Goal: Task Accomplishment & Management: Use online tool/utility

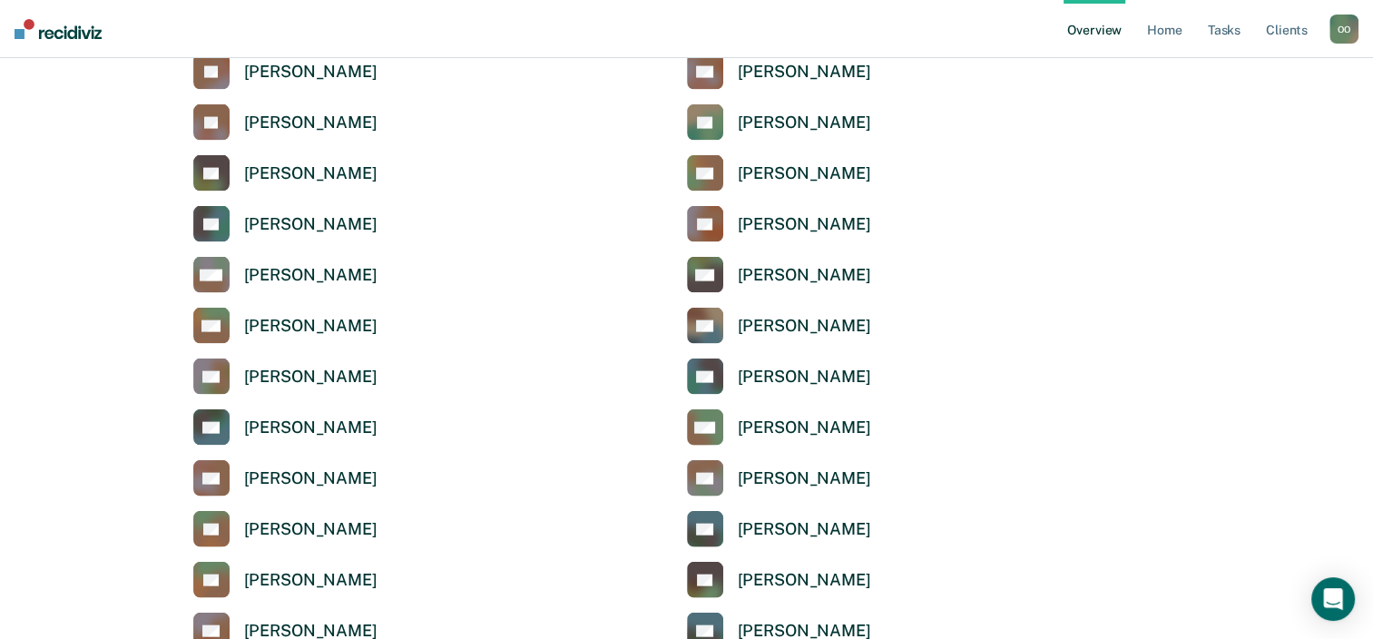
scroll to position [3901, 0]
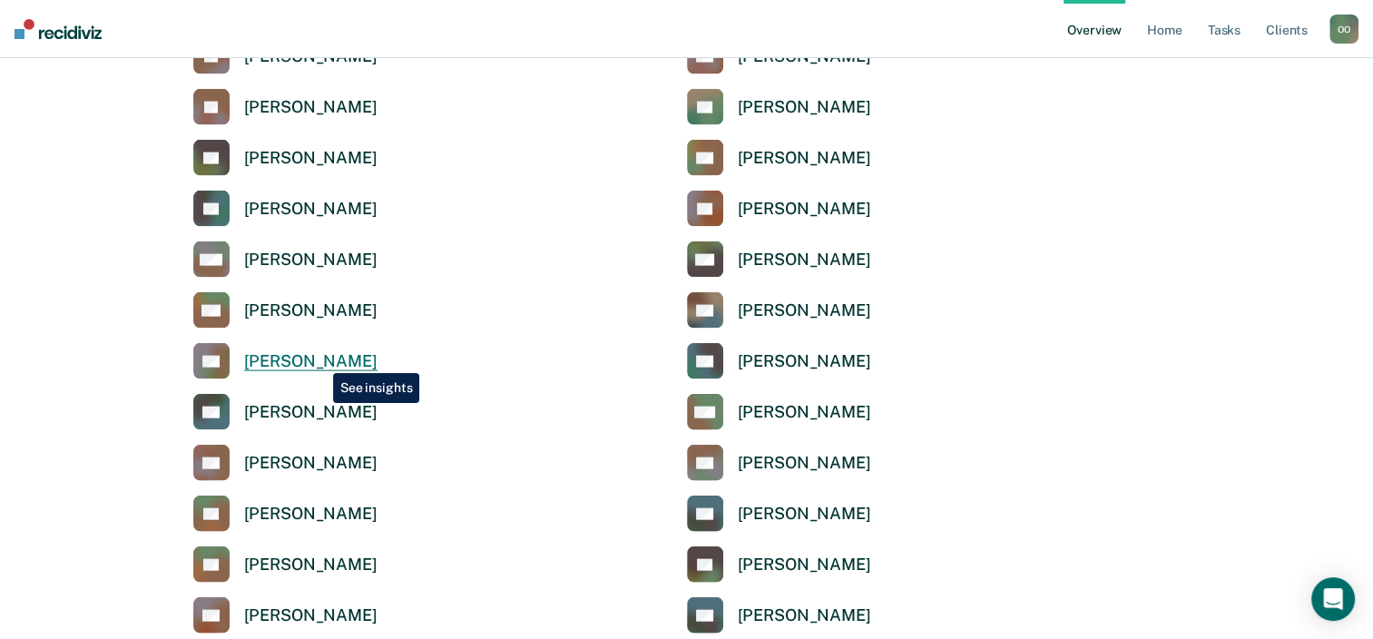
click at [319, 359] on div "Olubukola Oluwasanya" at bounding box center [310, 361] width 133 height 21
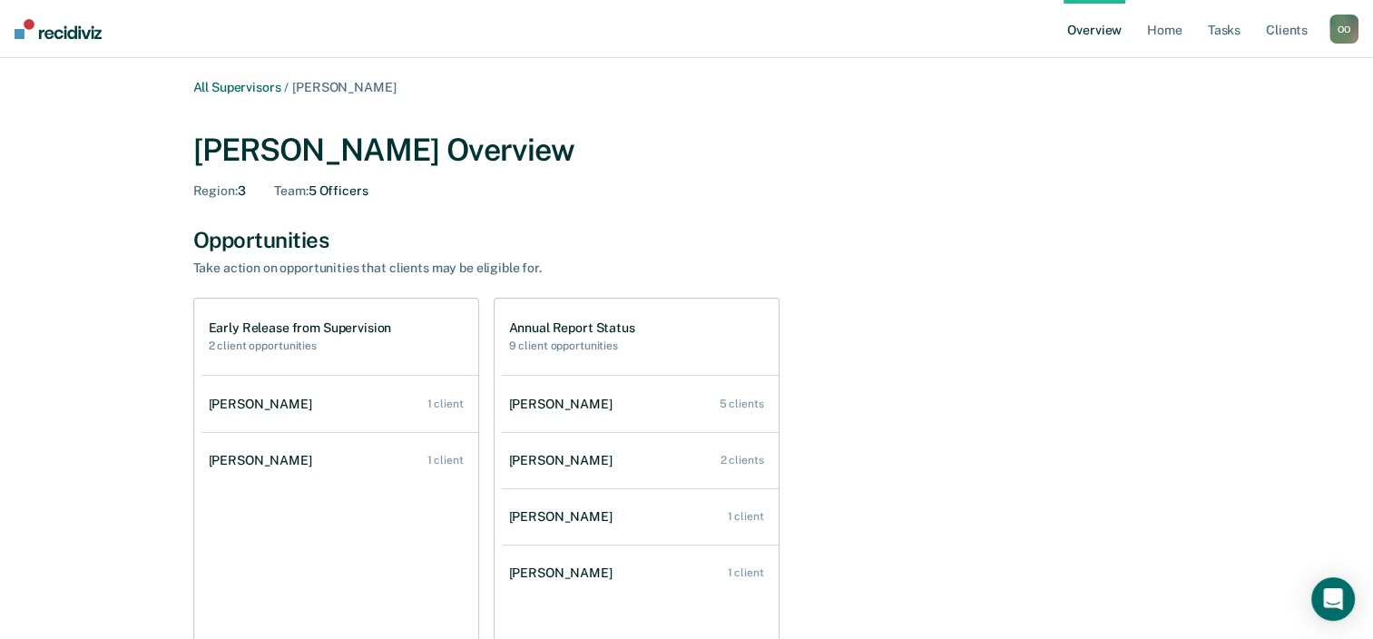
click at [274, 330] on h1 "Early Release from Supervision" at bounding box center [300, 327] width 183 height 15
click at [563, 341] on h2 "9 client opportunities" at bounding box center [572, 345] width 126 height 13
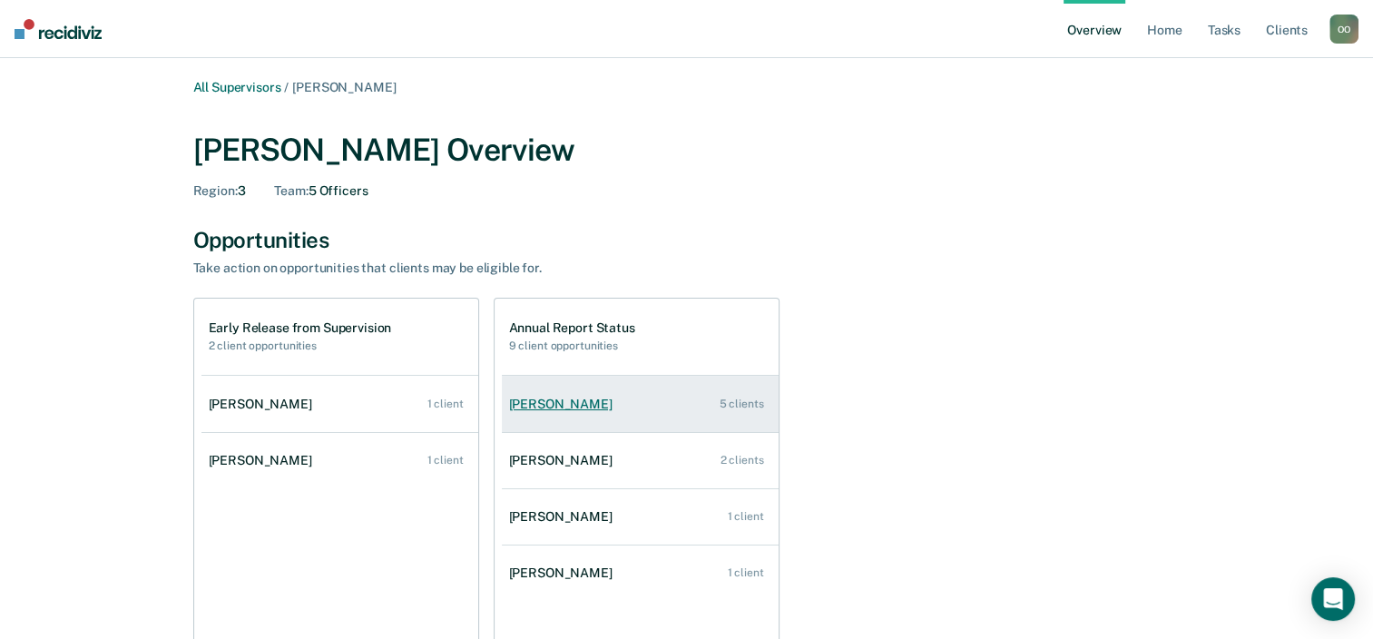
click at [553, 399] on div "Daji Britton" at bounding box center [564, 403] width 111 height 15
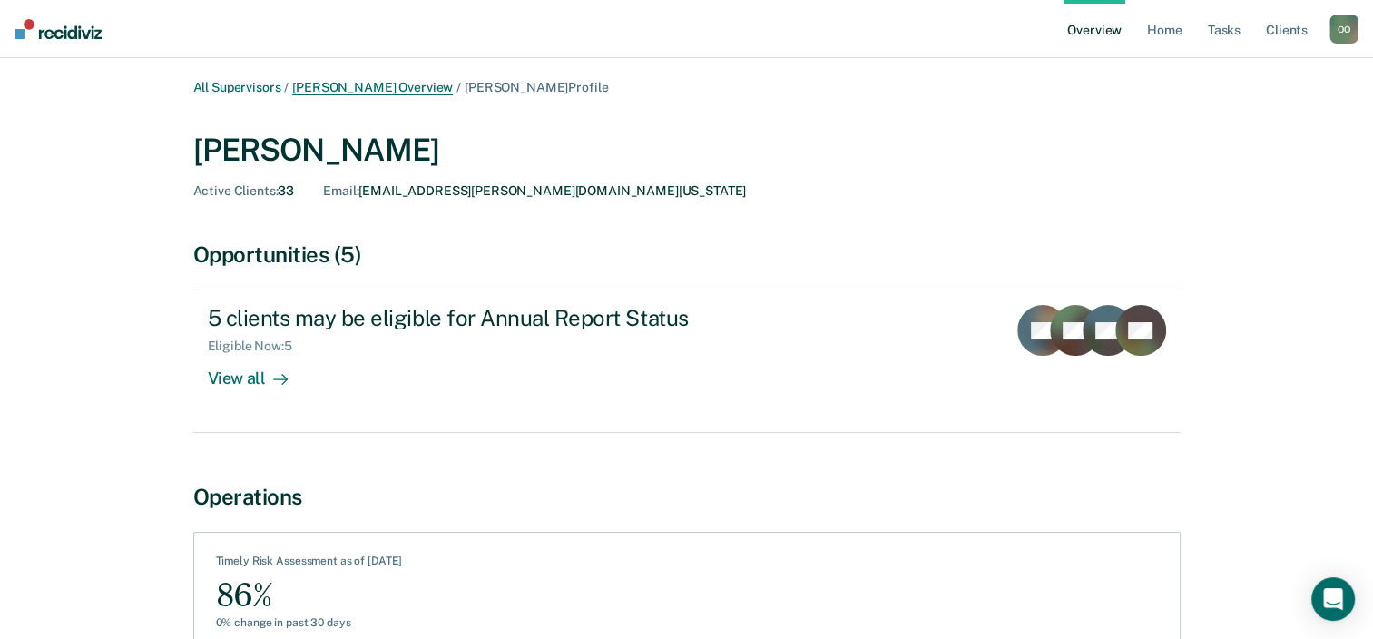
click at [451, 85] on link "Olubukola Oluwasanya Overview" at bounding box center [372, 87] width 161 height 15
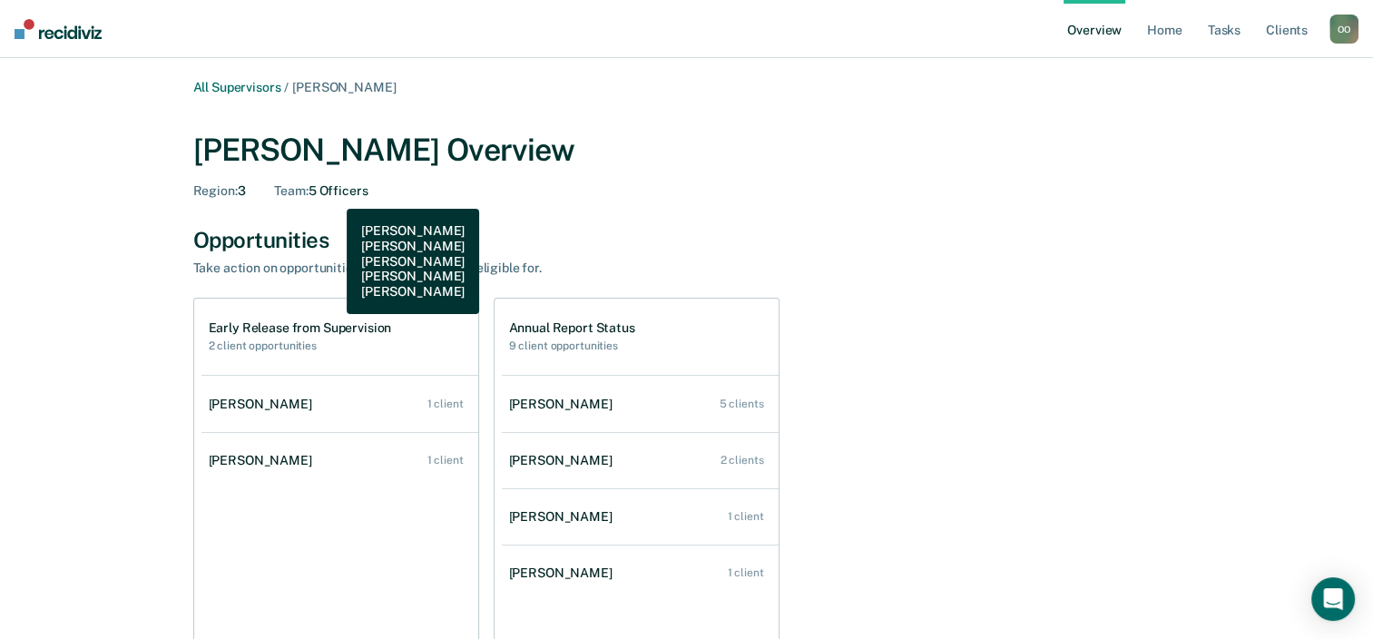
click at [333, 195] on div "Team : 5 Officers" at bounding box center [320, 190] width 93 height 15
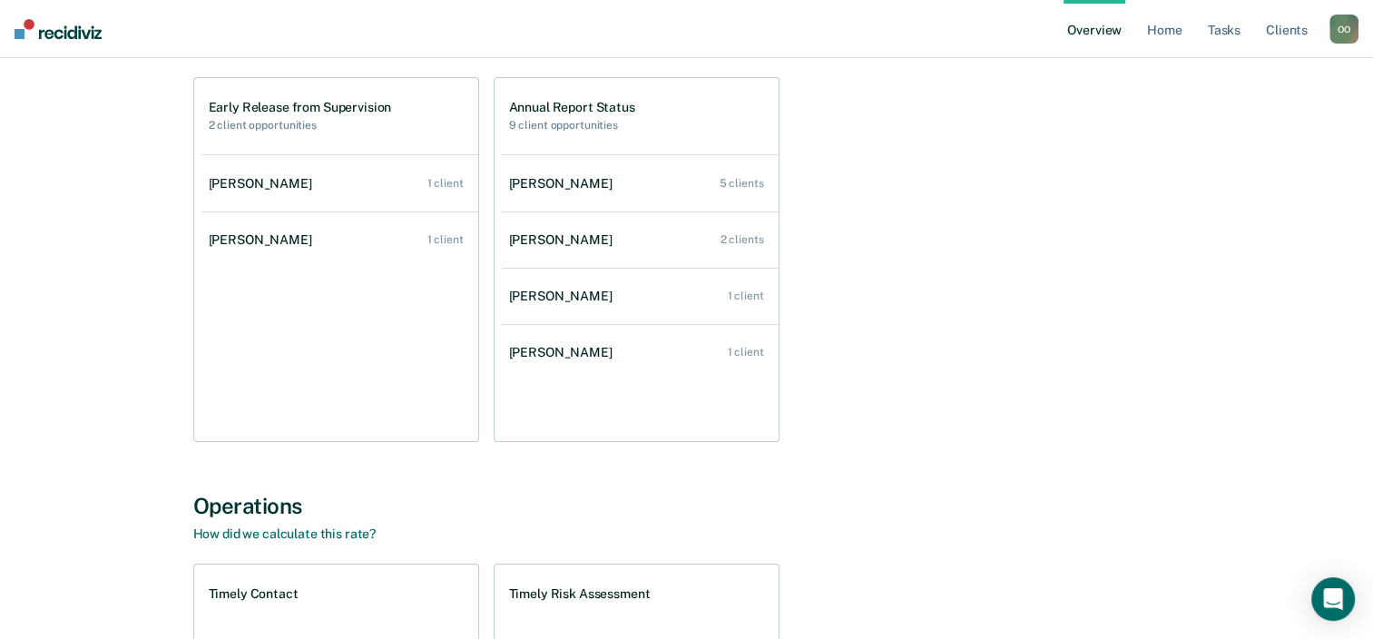
scroll to position [603, 0]
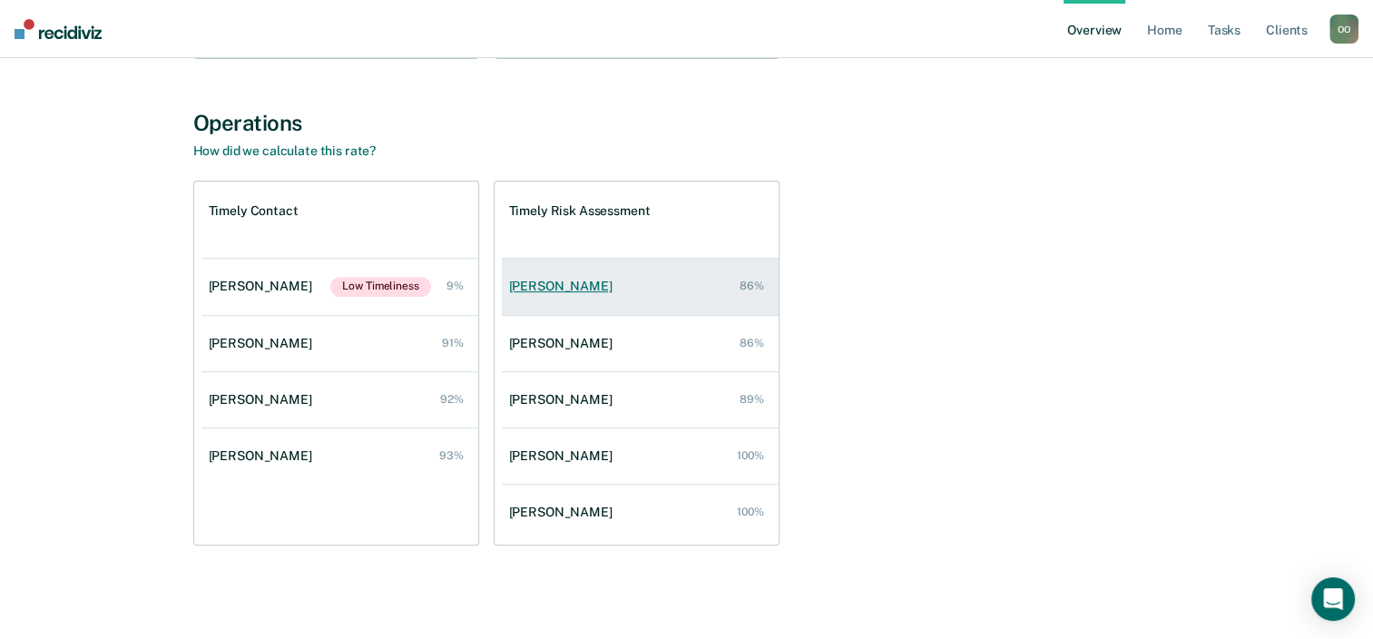
click at [536, 290] on div "Daji Britton" at bounding box center [564, 286] width 111 height 15
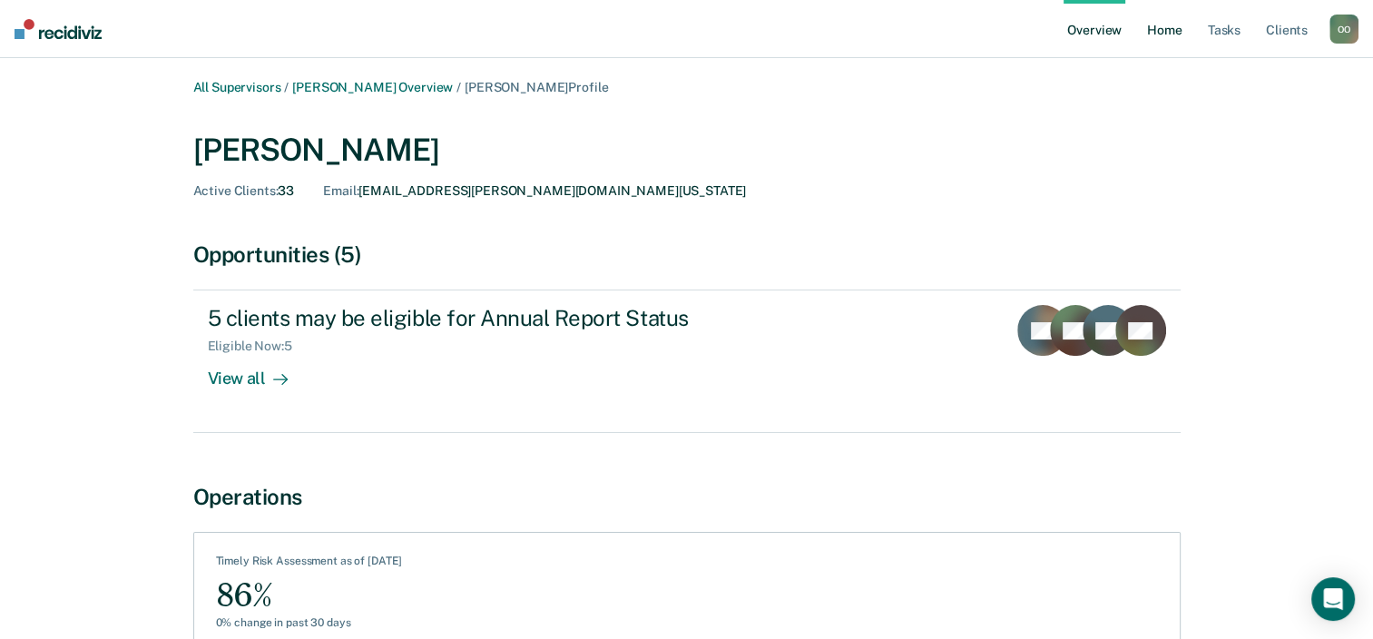
click at [1167, 34] on link "Home" at bounding box center [1164, 29] width 42 height 58
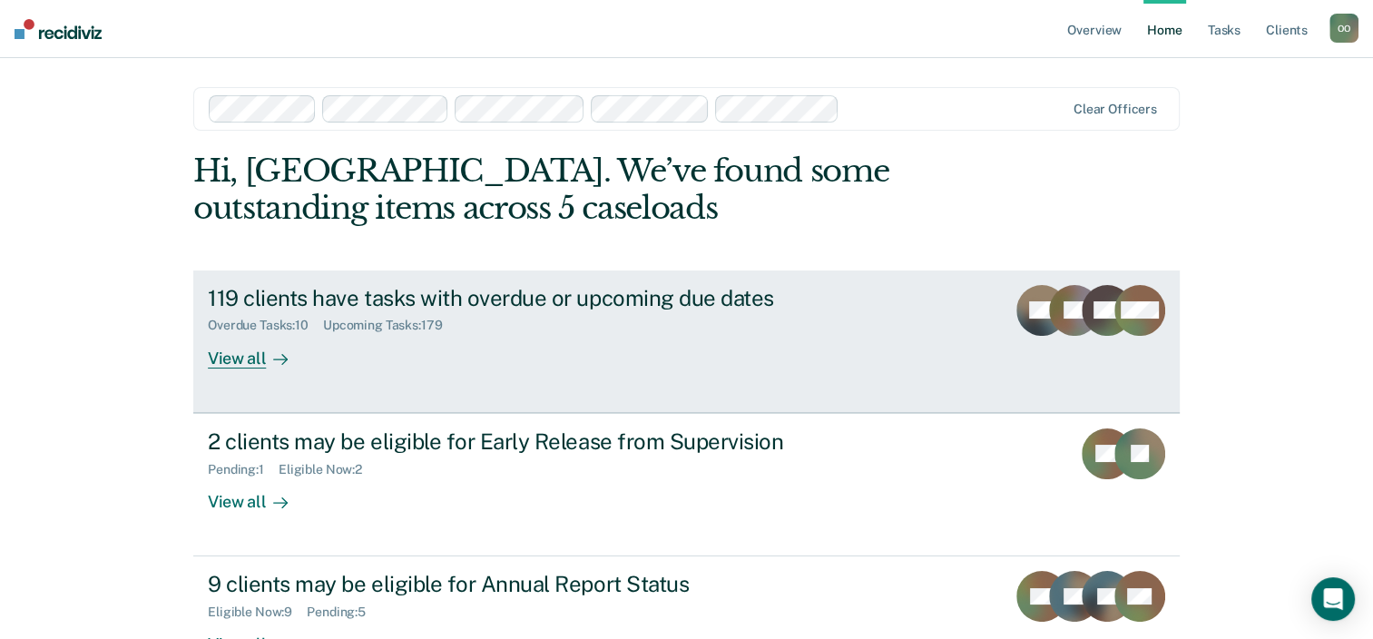
click at [269, 320] on div "Overdue Tasks : 10" at bounding box center [265, 325] width 115 height 15
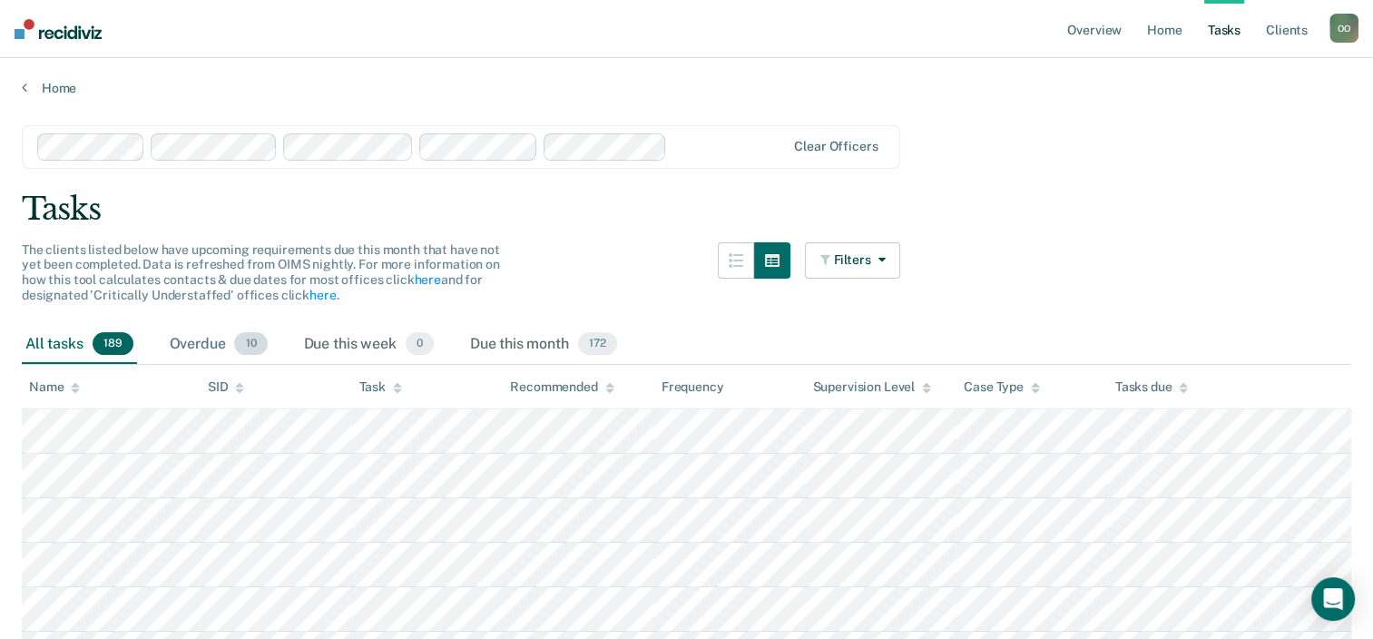
click at [200, 340] on div "Overdue 10" at bounding box center [218, 345] width 105 height 40
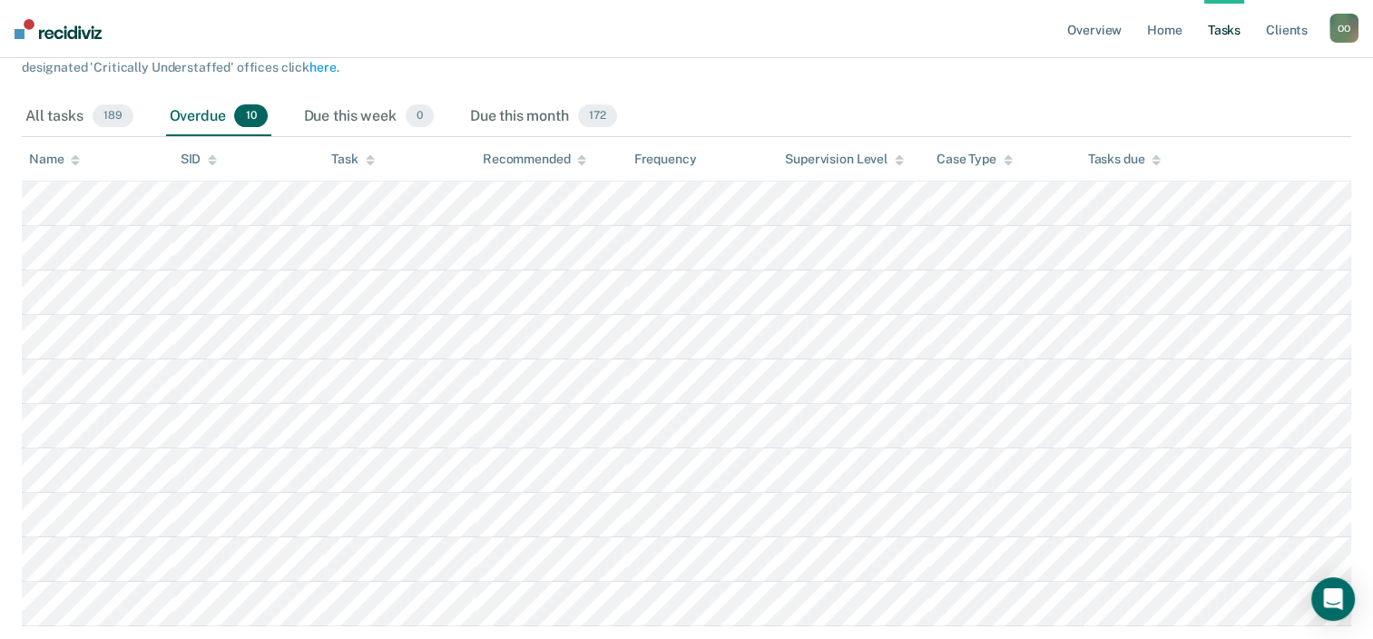
scroll to position [196, 0]
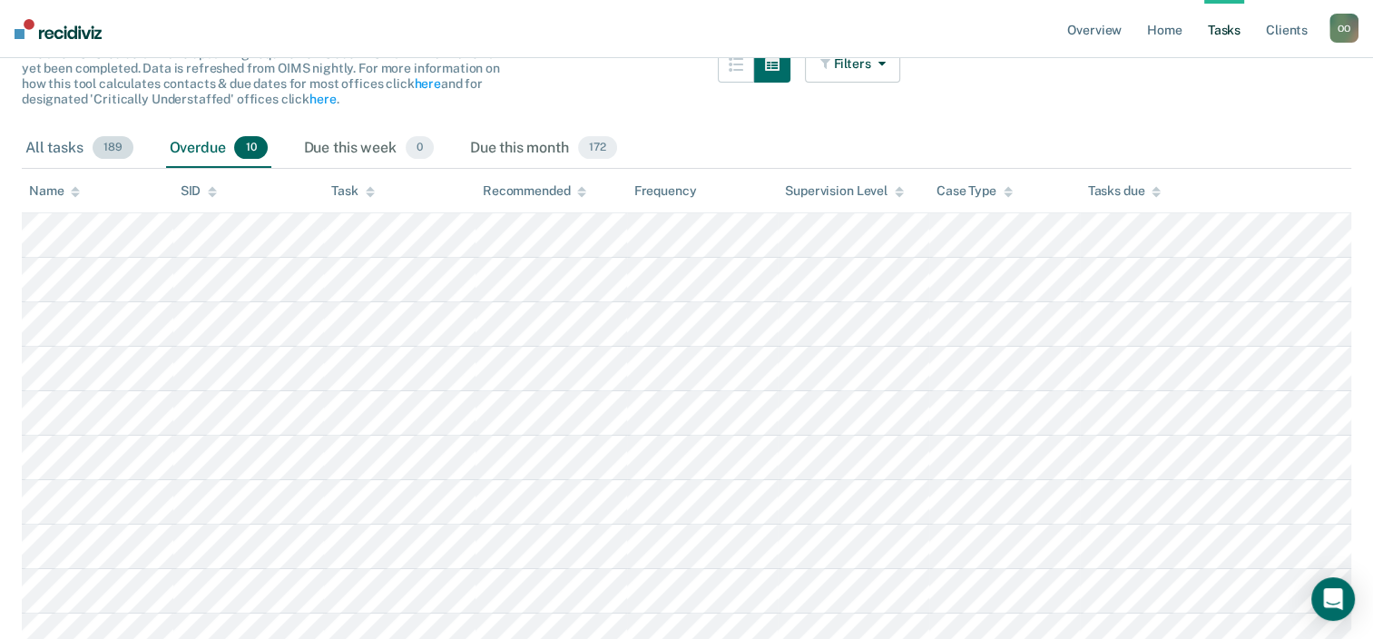
click at [65, 145] on div "All tasks 189" at bounding box center [79, 149] width 115 height 40
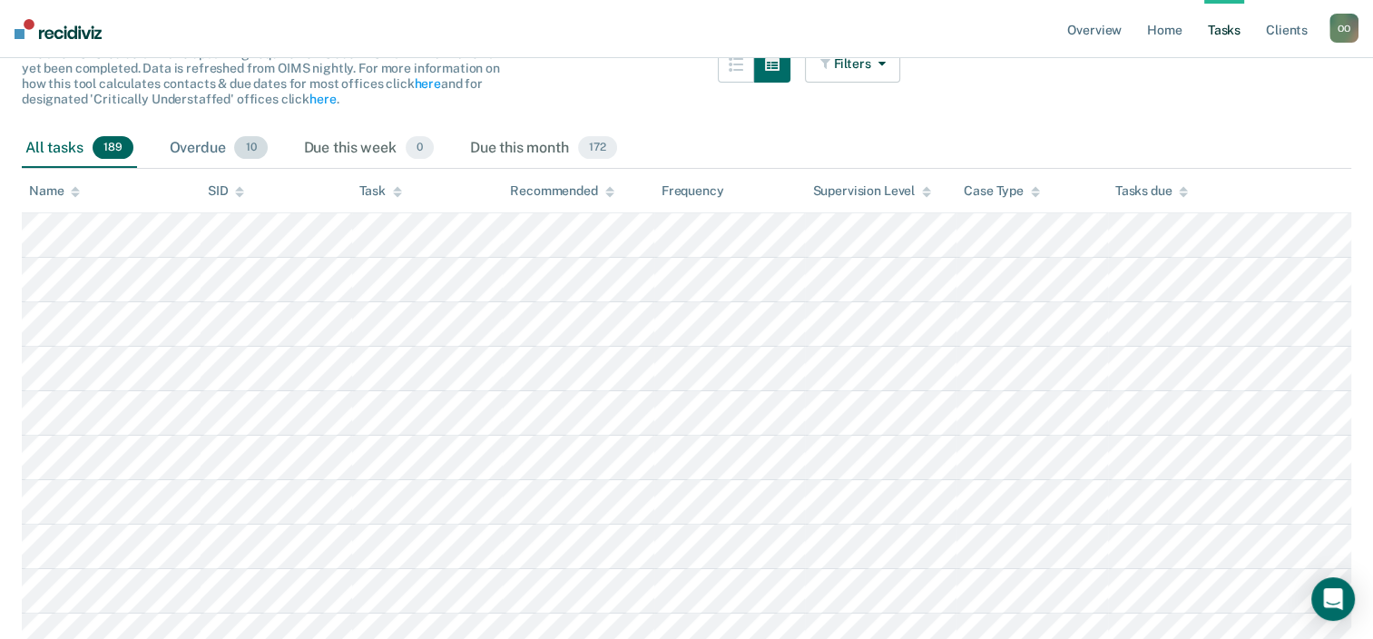
click at [196, 145] on div "Overdue 10" at bounding box center [218, 149] width 105 height 40
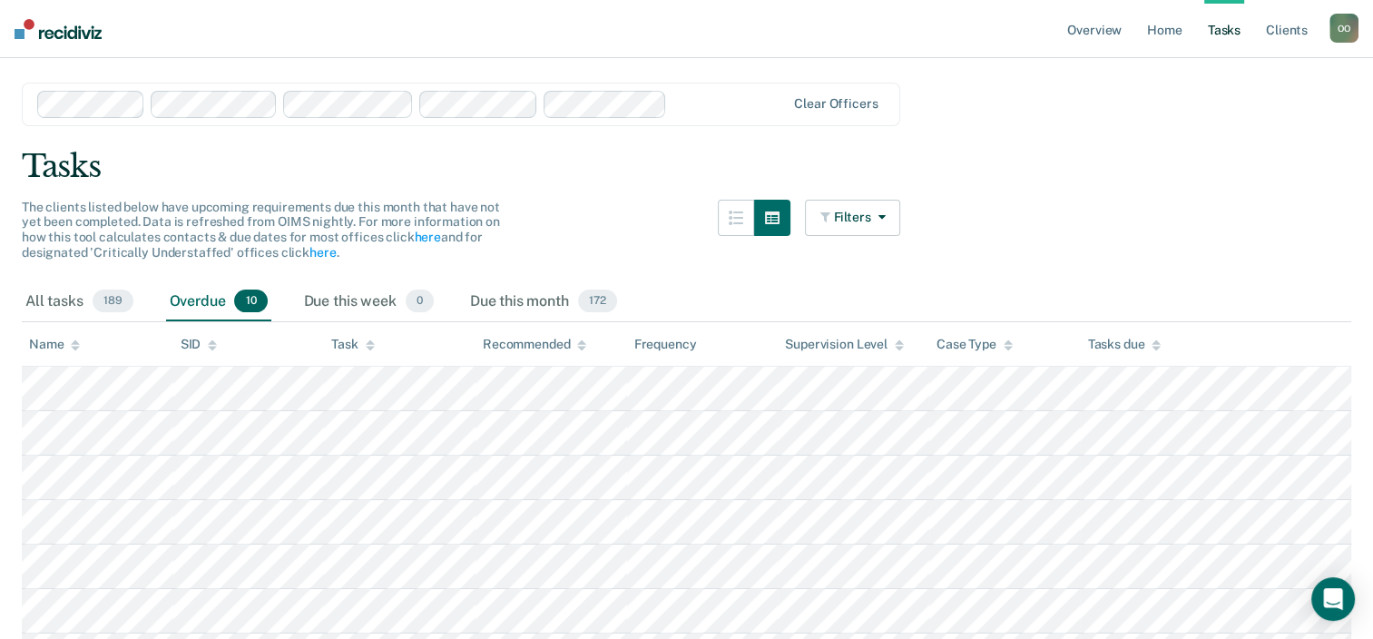
scroll to position [0, 0]
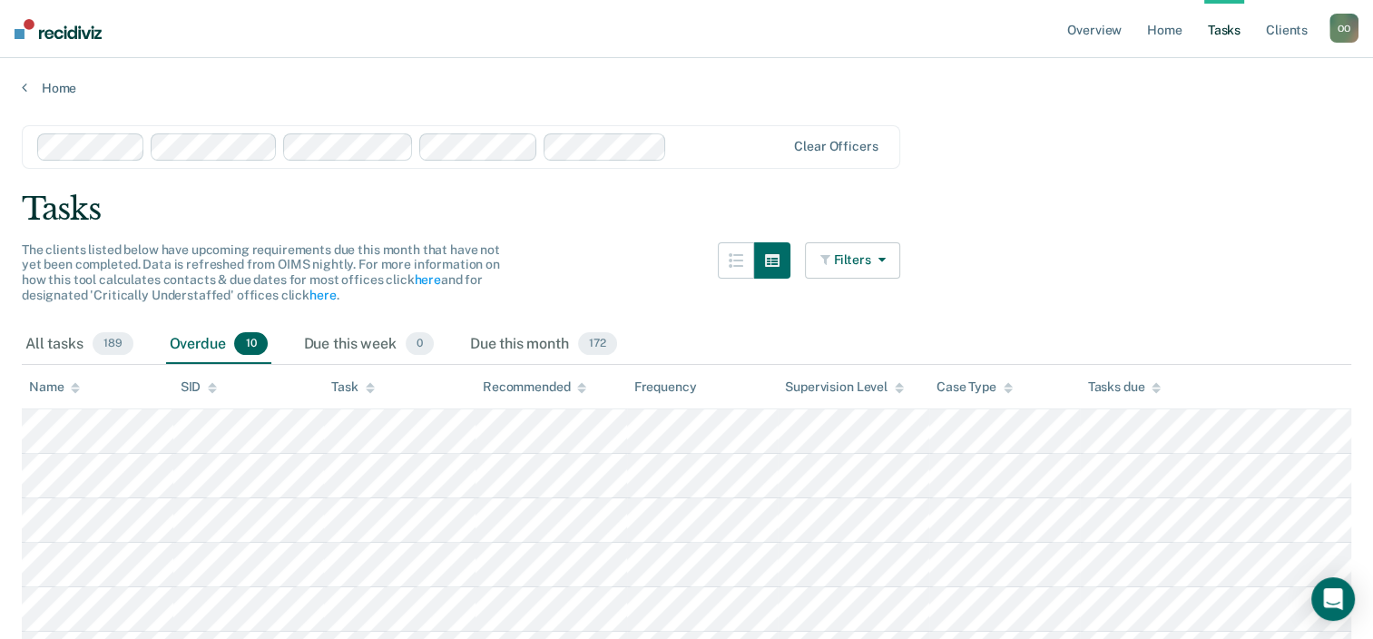
click at [885, 258] on icon "button" at bounding box center [877, 259] width 15 height 13
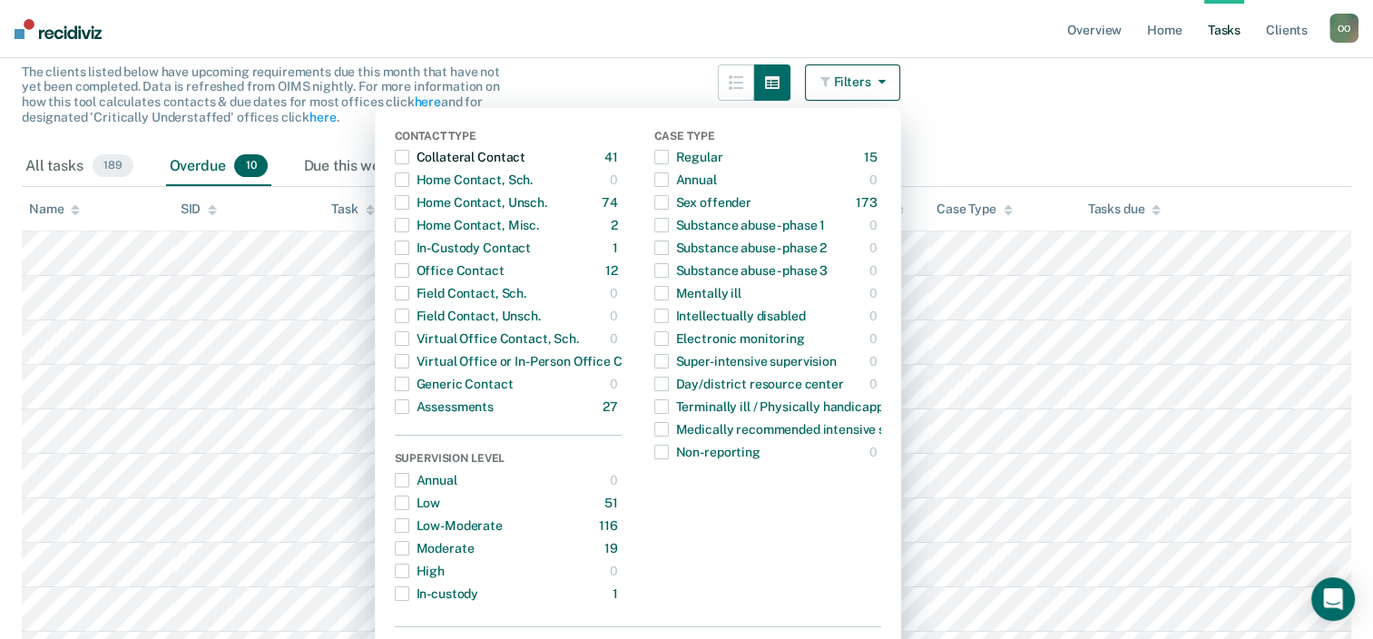
scroll to position [181, 0]
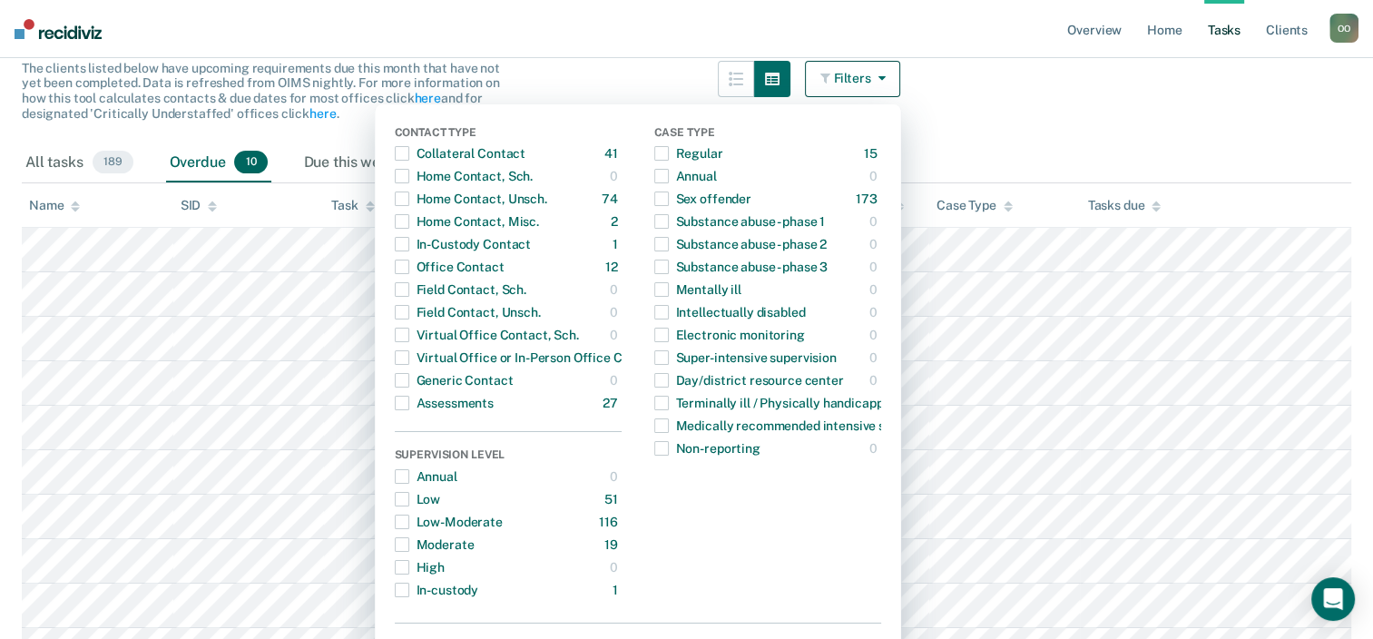
click at [1284, 156] on div "All tasks 189 Overdue 10 Due this week 0 Due this month 172" at bounding box center [686, 163] width 1329 height 40
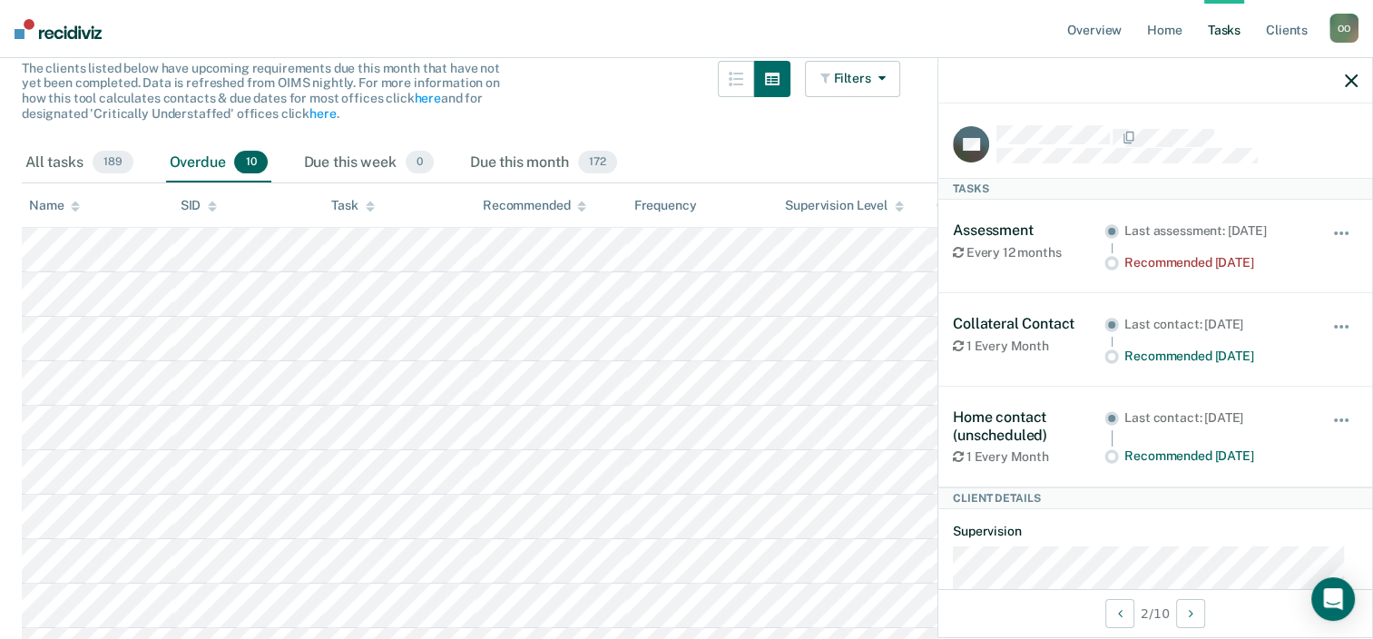
click at [842, 120] on div "Filters Contact Type Collateral Contact 41 ONLY Home Contact, Sch. 0 ONLY Home …" at bounding box center [853, 102] width 96 height 83
click at [780, 147] on div "All tasks 189 Overdue 10 Due this week 0 Due this month 172" at bounding box center [686, 163] width 1329 height 40
click at [763, 142] on div at bounding box center [754, 102] width 73 height 83
click at [1354, 77] on icon "button" at bounding box center [1351, 80] width 13 height 13
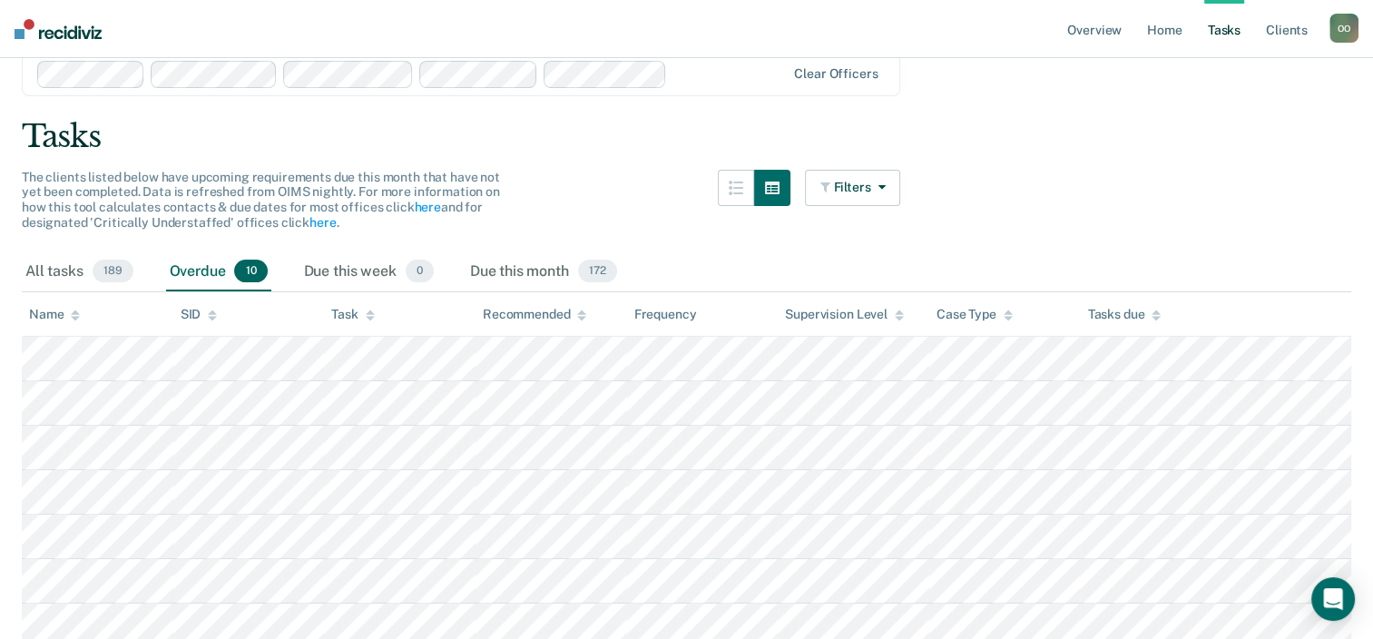
scroll to position [0, 0]
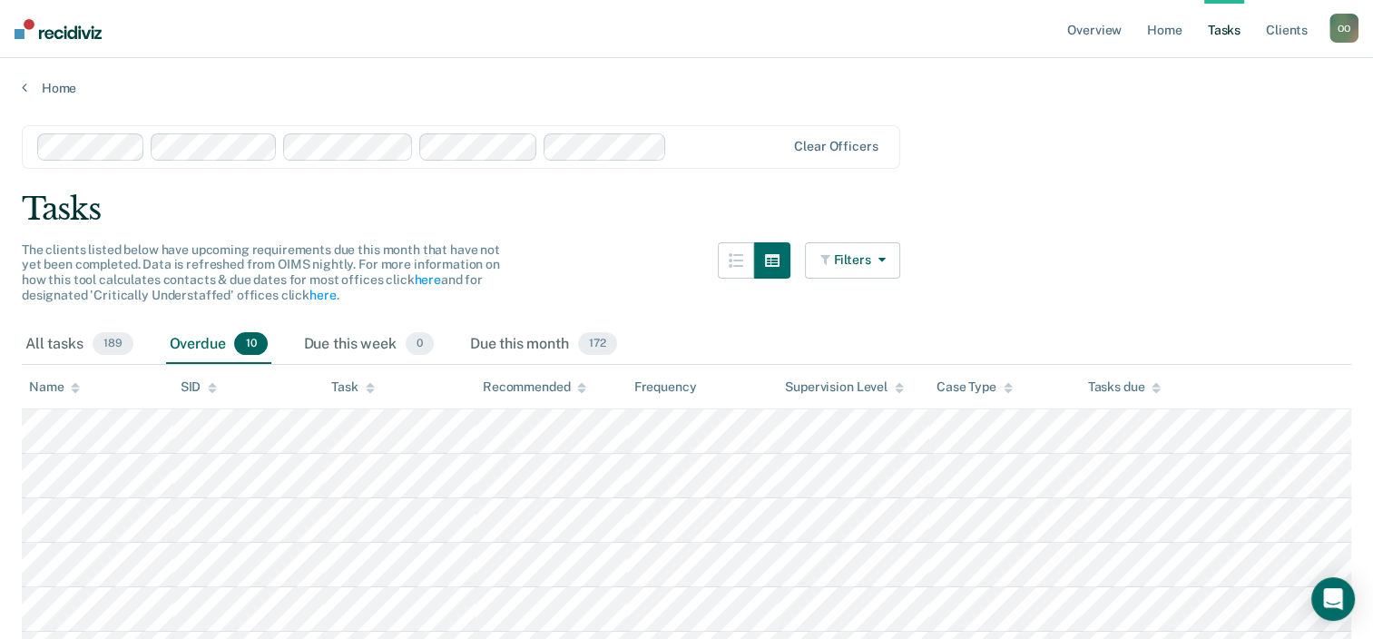
click at [896, 257] on button "Filters" at bounding box center [853, 260] width 96 height 36
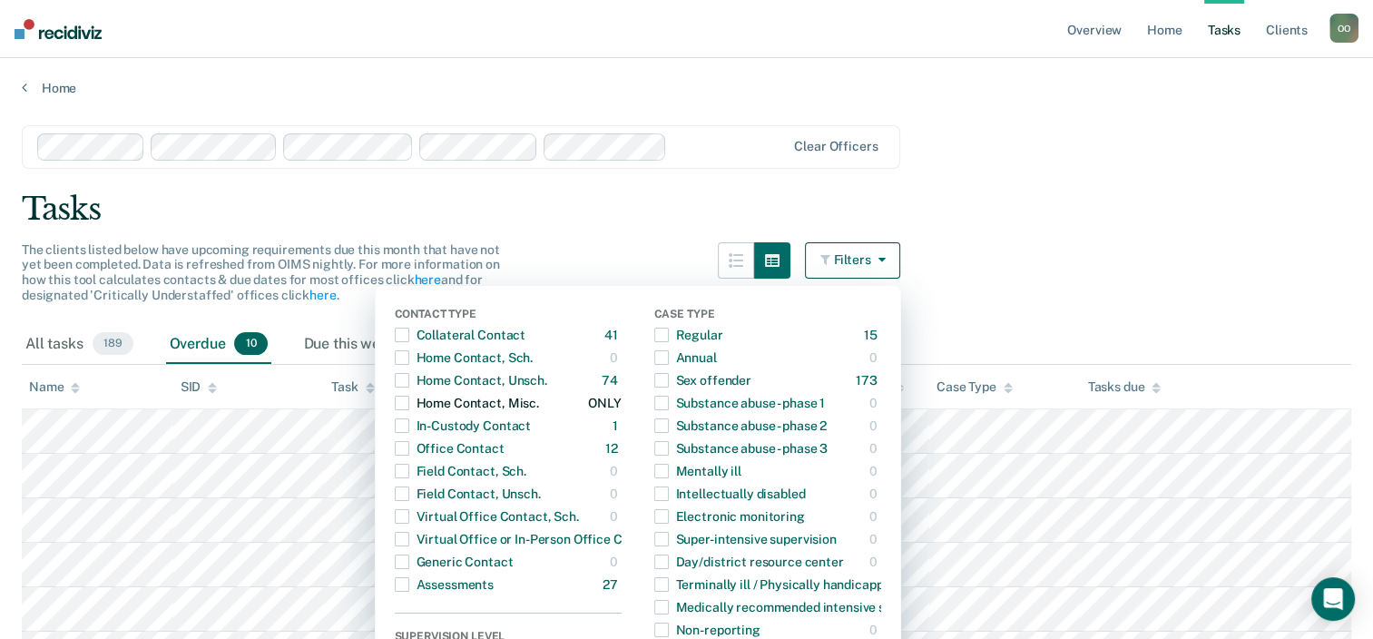
click at [407, 403] on span "button" at bounding box center [402, 403] width 15 height 15
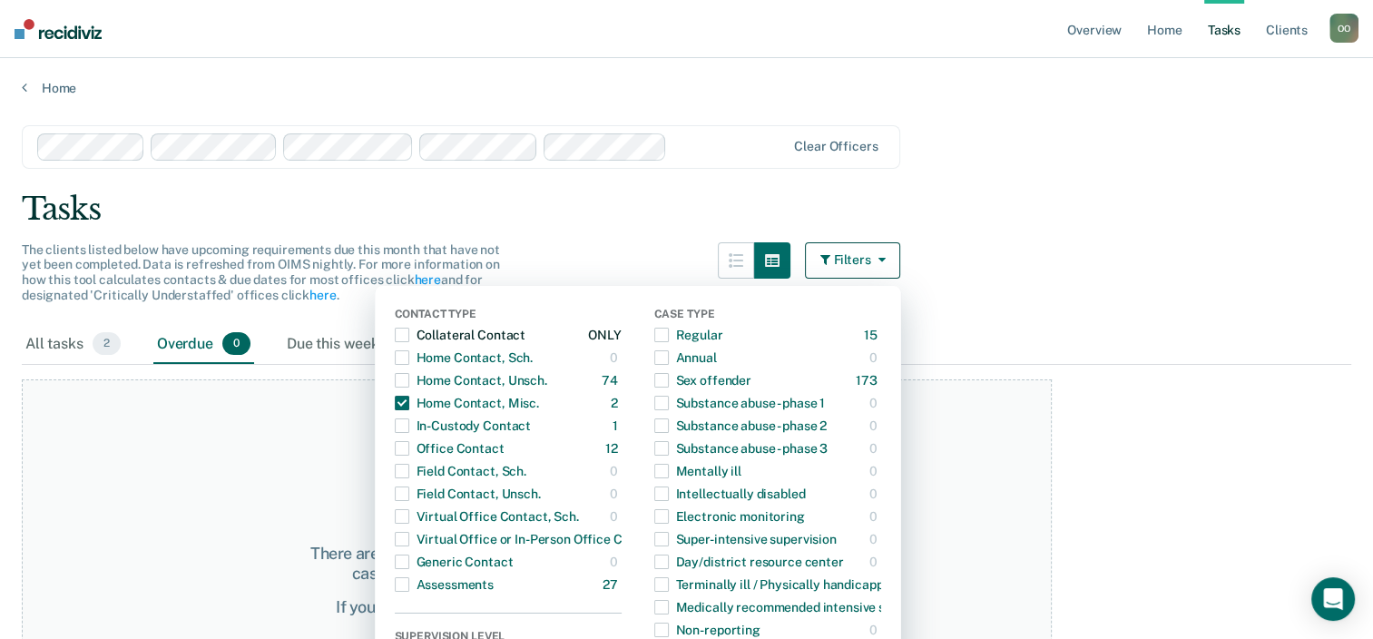
click at [409, 332] on span "button" at bounding box center [402, 335] width 15 height 15
click at [979, 329] on div "All tasks 43 Overdue 0 Due this week 0 Due this month 41" at bounding box center [686, 345] width 1329 height 40
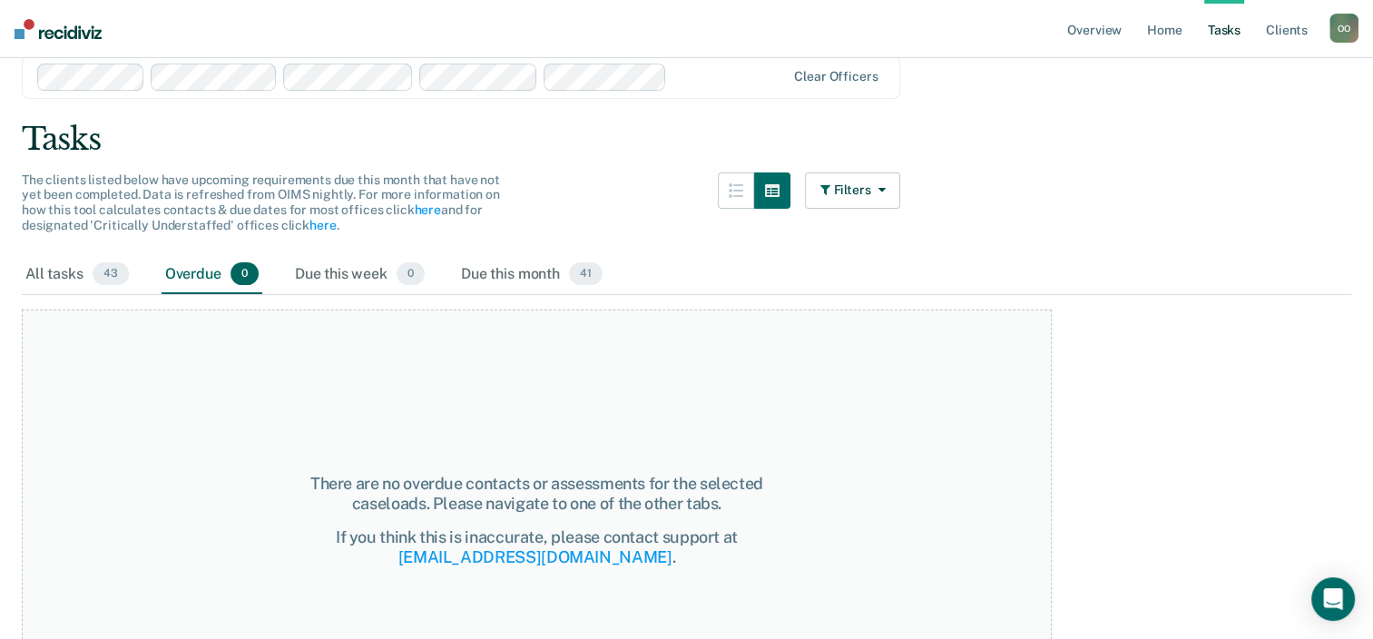
scroll to position [69, 0]
click at [65, 277] on div "All tasks 43" at bounding box center [77, 276] width 111 height 40
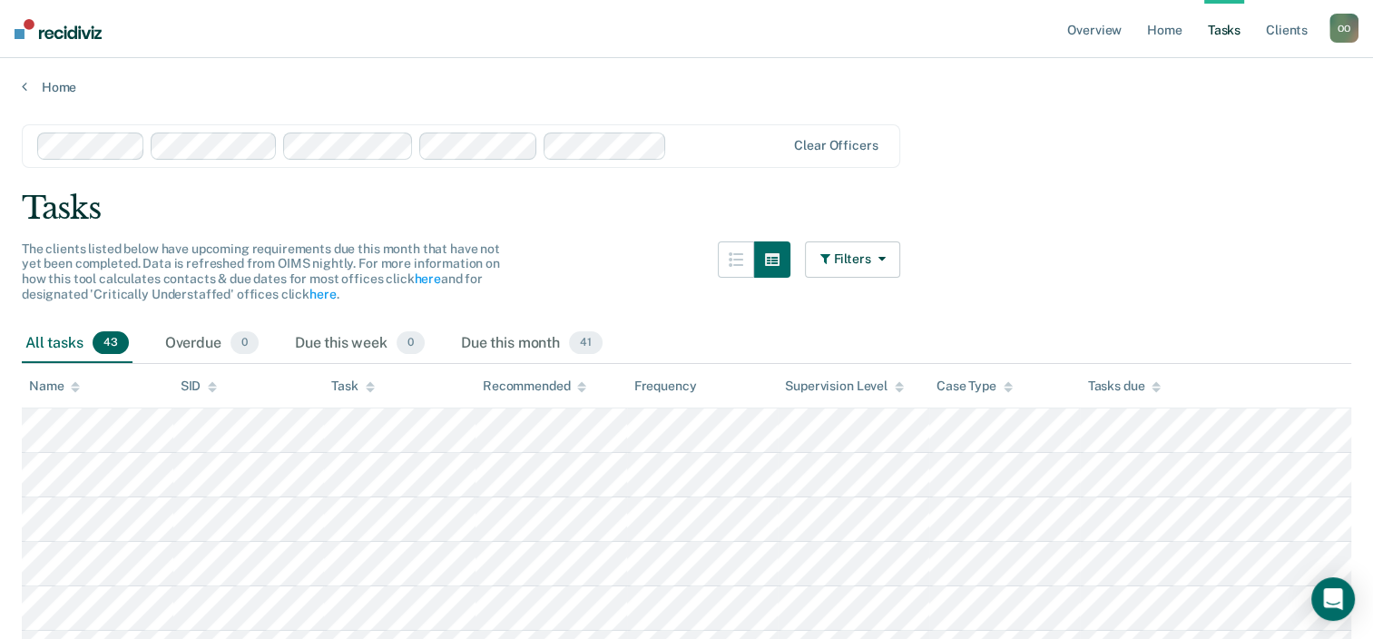
scroll to position [0, 0]
click at [885, 261] on icon "button" at bounding box center [877, 259] width 15 height 13
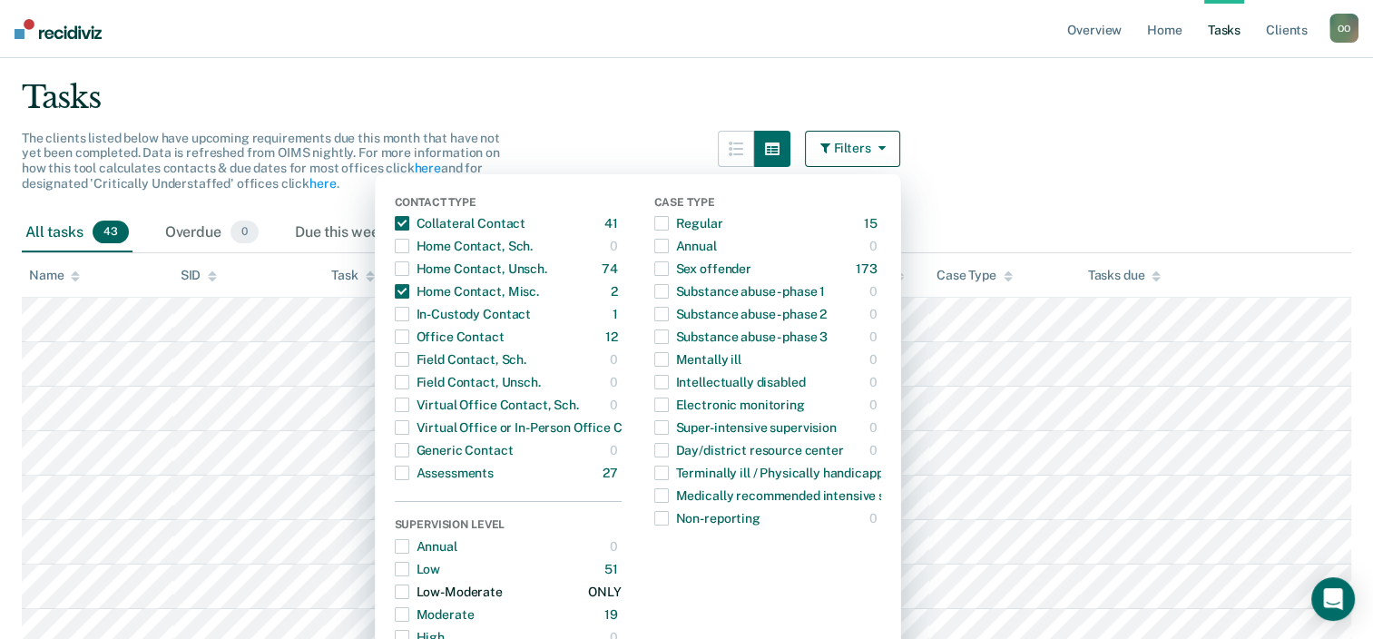
scroll to position [91, 0]
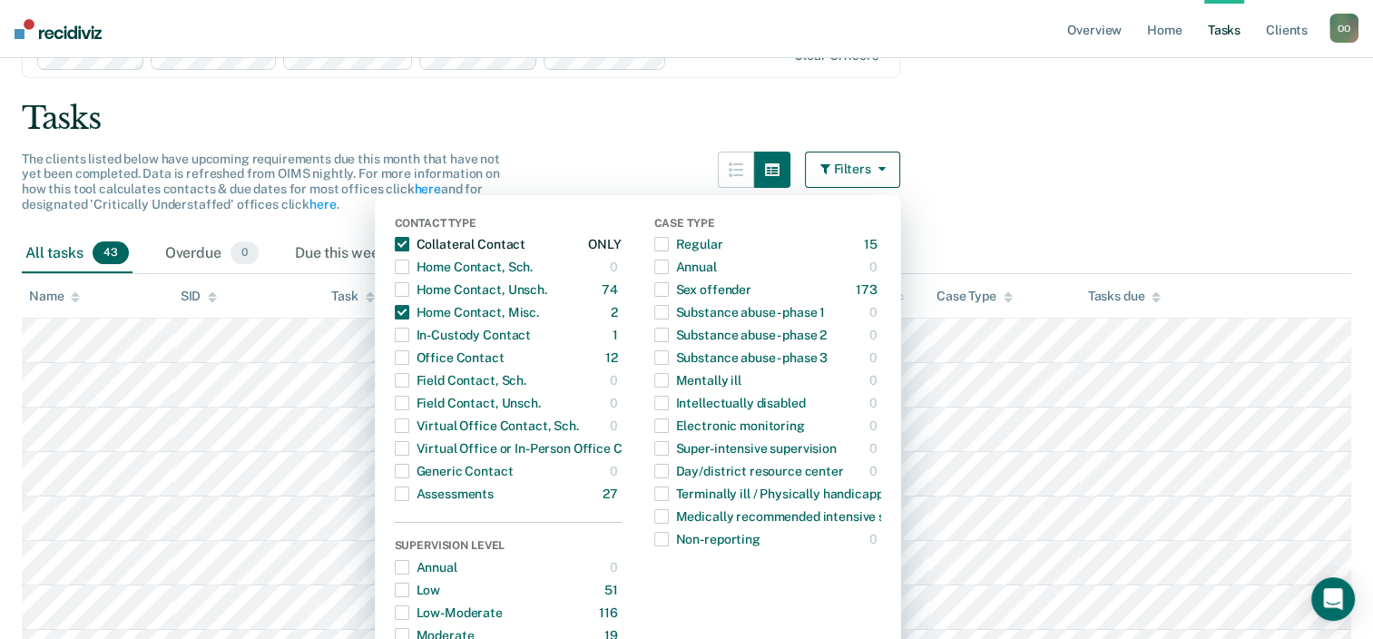
click at [409, 245] on span "button" at bounding box center [402, 244] width 15 height 15
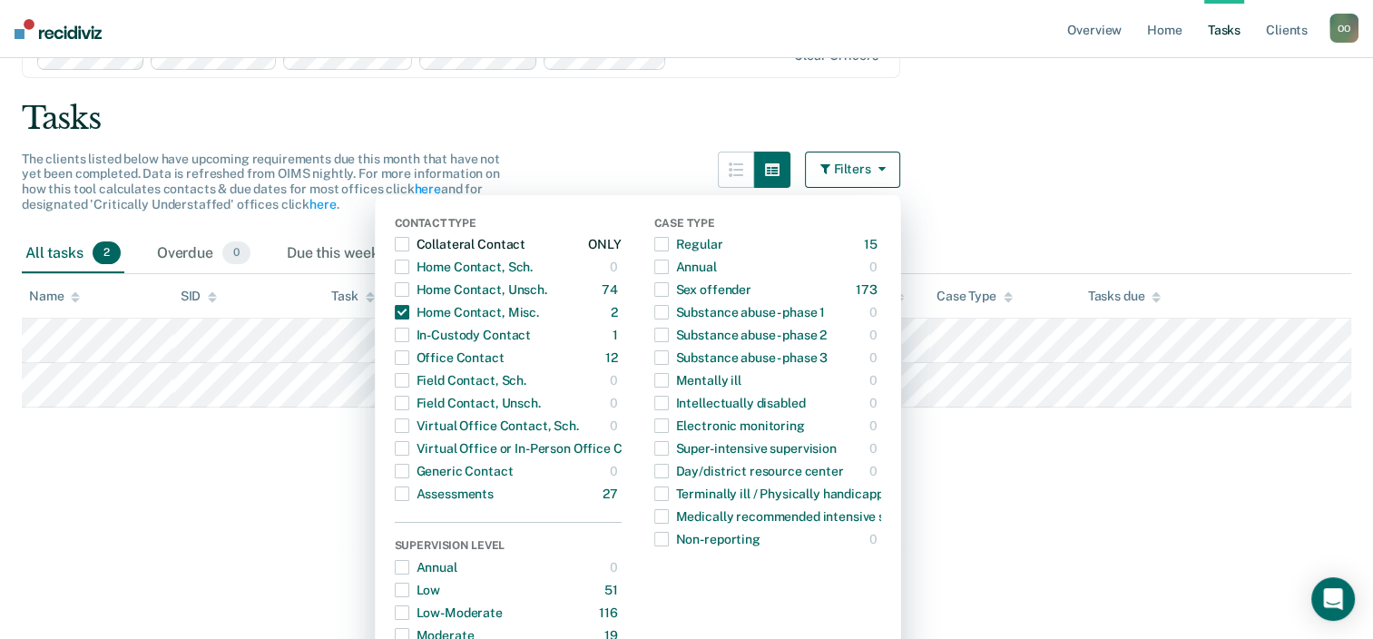
click at [409, 249] on span "button" at bounding box center [402, 244] width 15 height 15
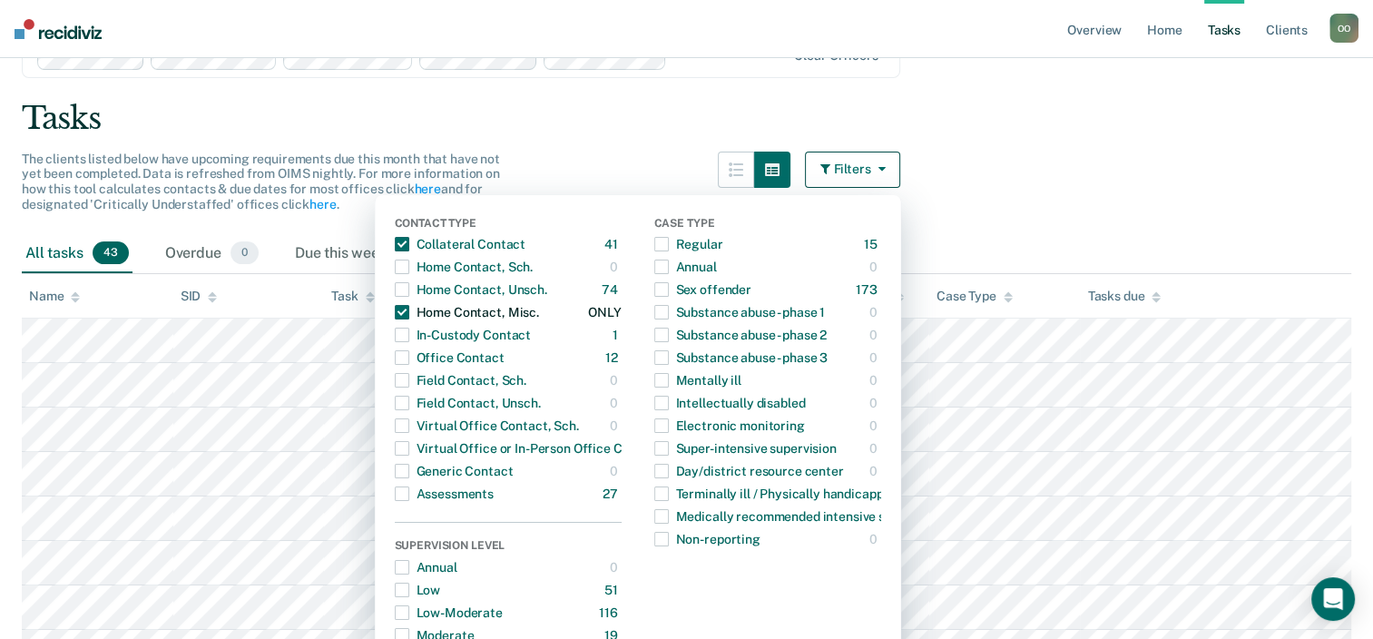
click at [409, 308] on span "button" at bounding box center [402, 312] width 15 height 15
click at [406, 242] on span "button" at bounding box center [402, 244] width 15 height 15
click at [409, 288] on span "button" at bounding box center [402, 289] width 15 height 15
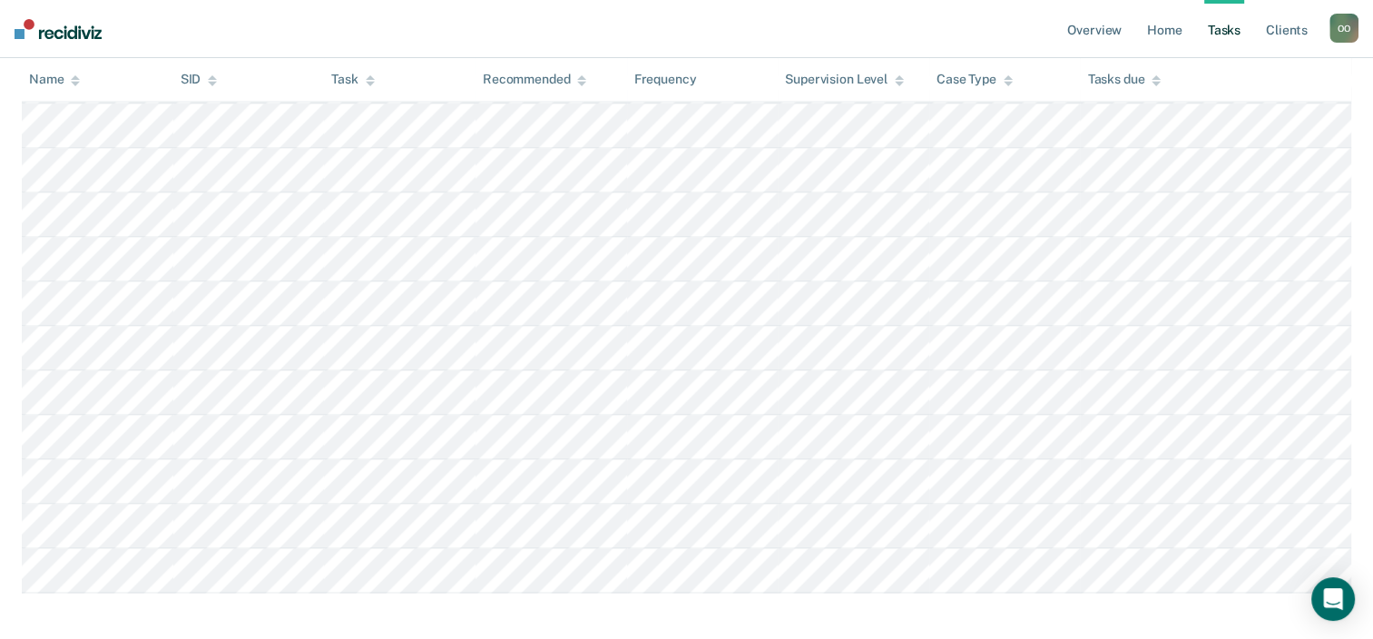
scroll to position [3132, 0]
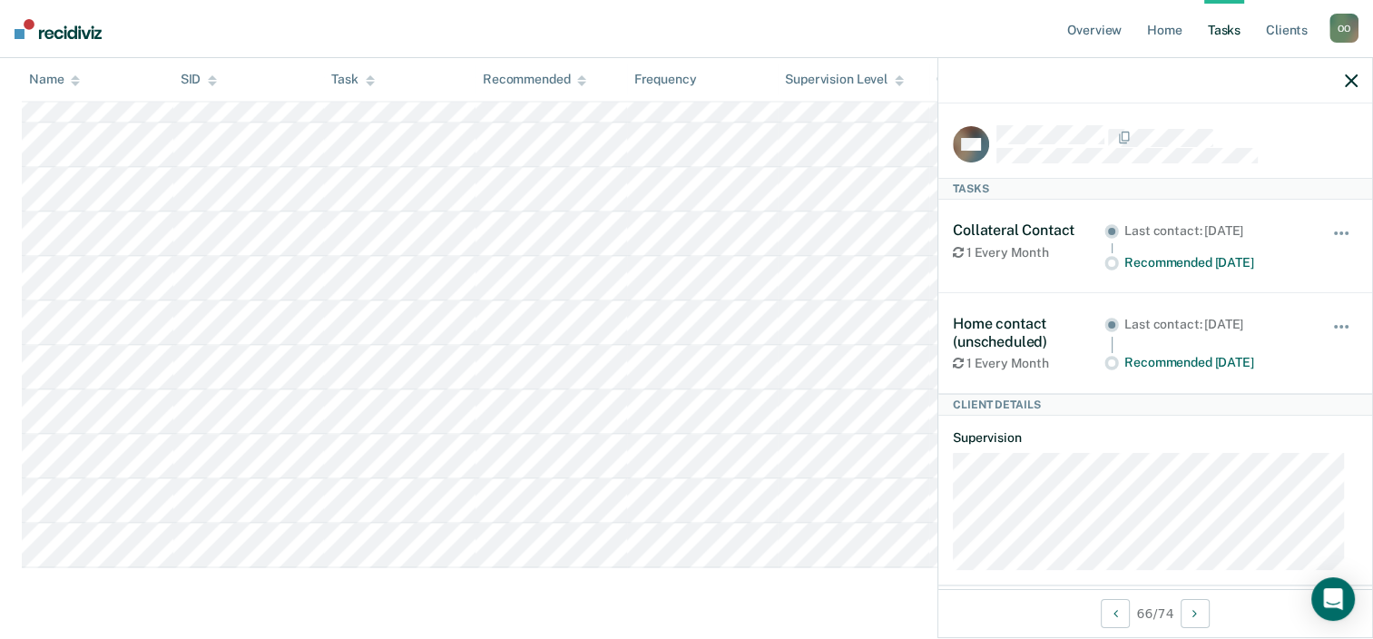
click at [1355, 73] on button "button" at bounding box center [1351, 80] width 13 height 15
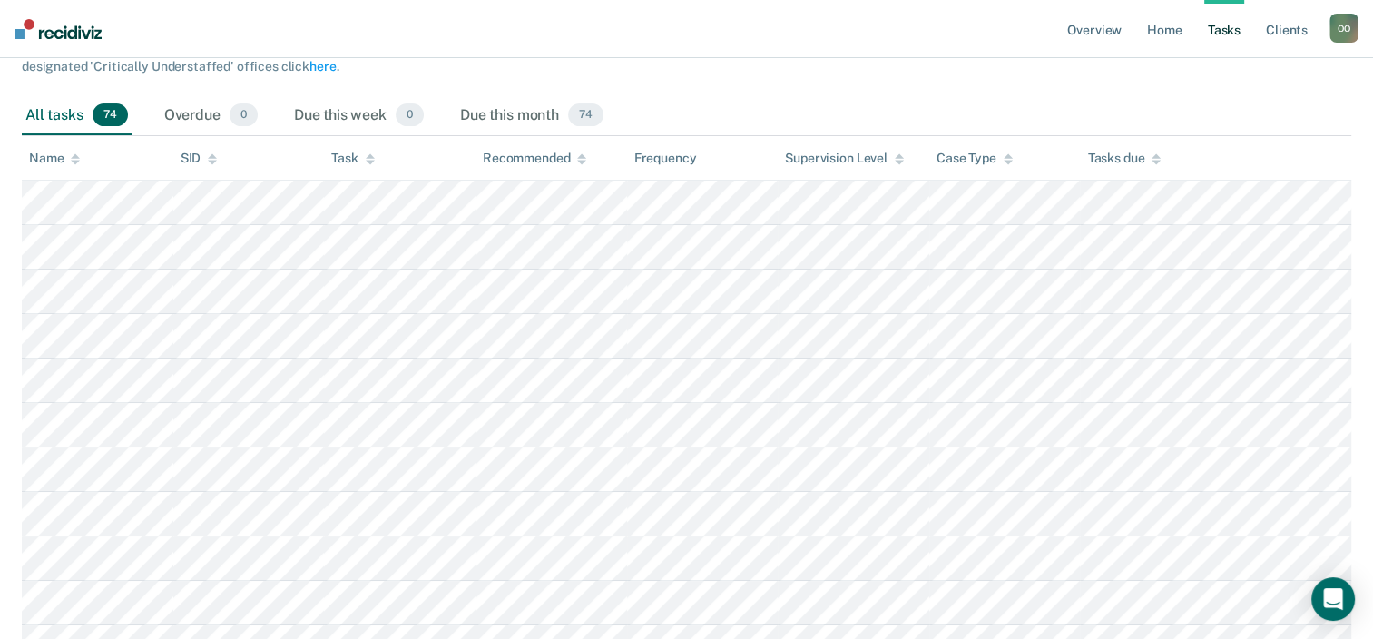
scroll to position [0, 0]
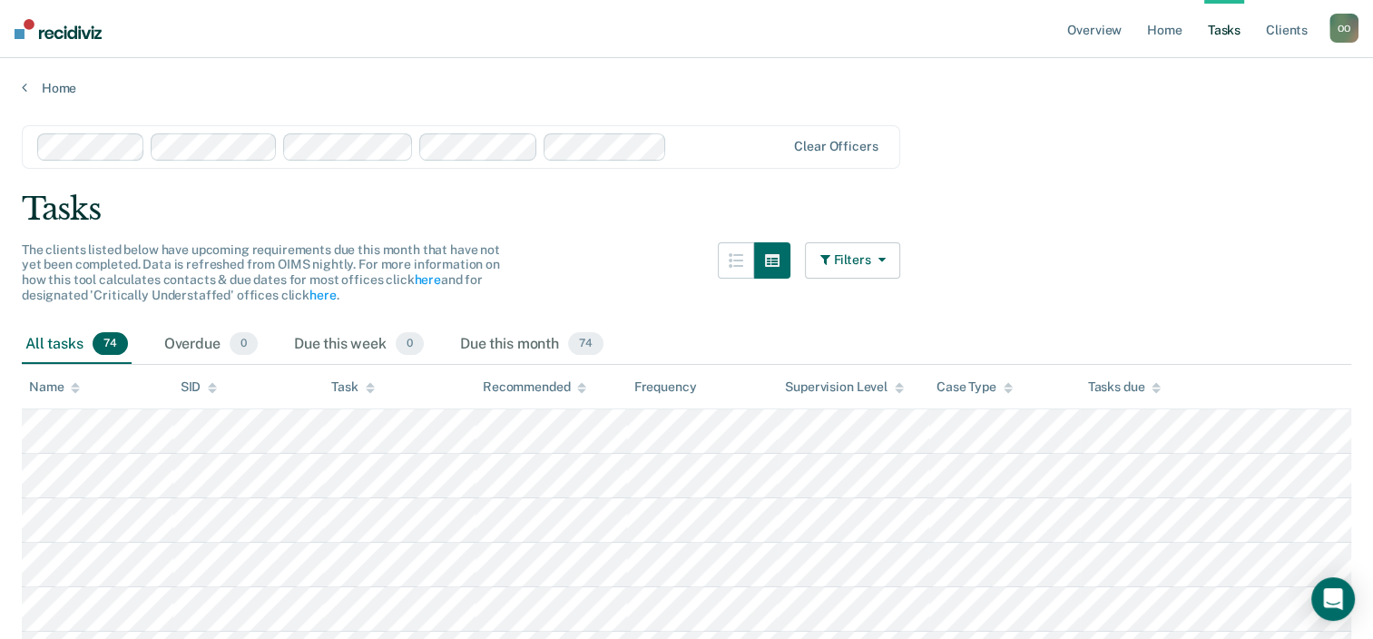
click at [896, 251] on button "Filters" at bounding box center [853, 260] width 96 height 36
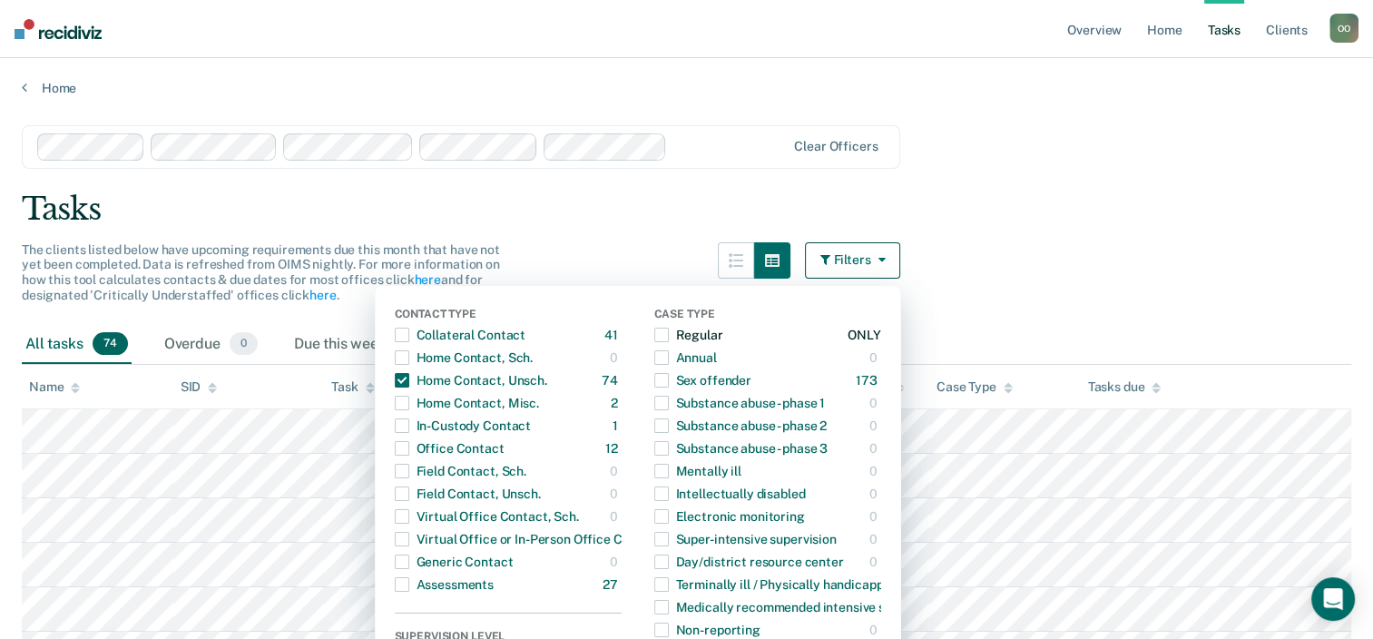
click at [669, 329] on span "button" at bounding box center [661, 335] width 15 height 15
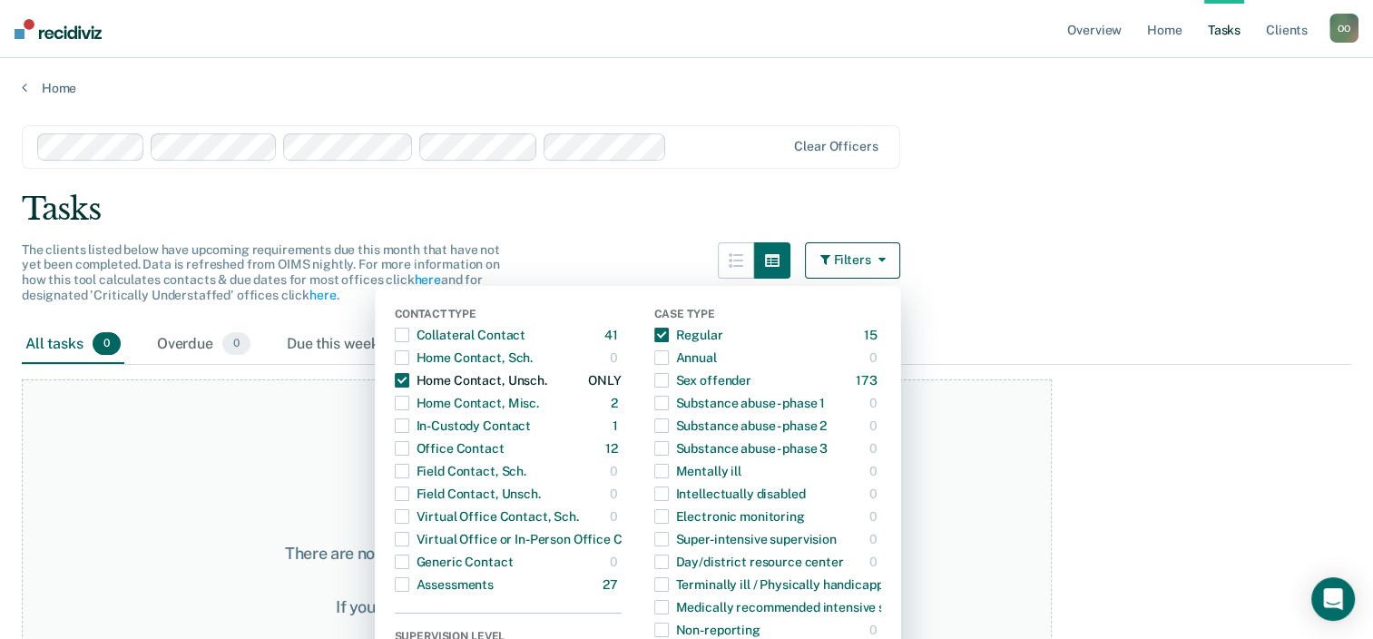
click at [407, 380] on span "button" at bounding box center [402, 380] width 15 height 15
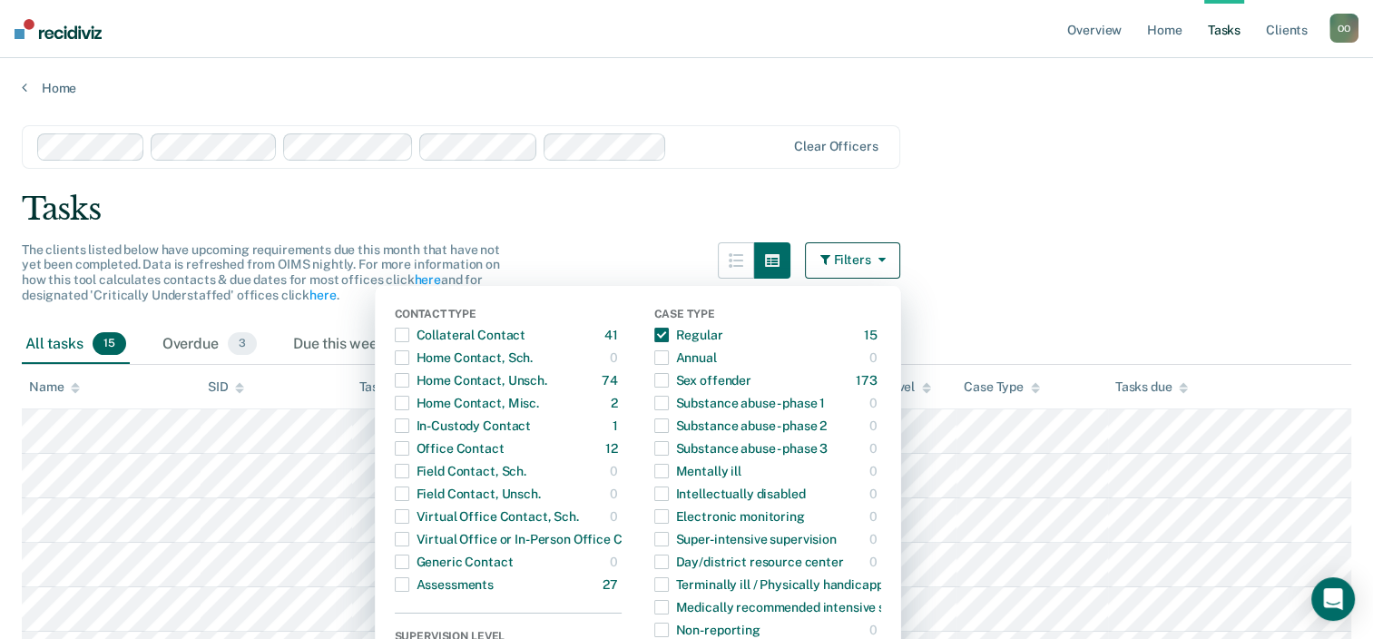
click at [1068, 226] on main "Clear officers Tasks The clients listed below have upcoming requirements due th…" at bounding box center [686, 619] width 1373 height 1047
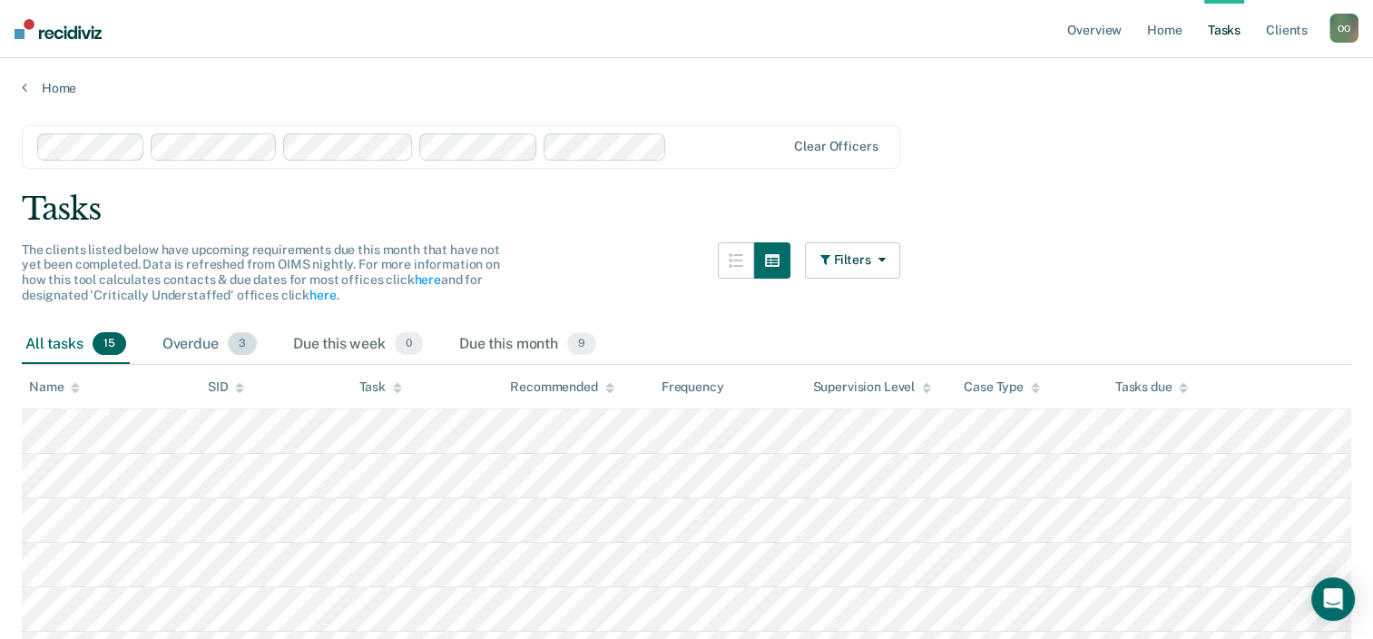
click at [192, 341] on div "Overdue 3" at bounding box center [210, 345] width 102 height 40
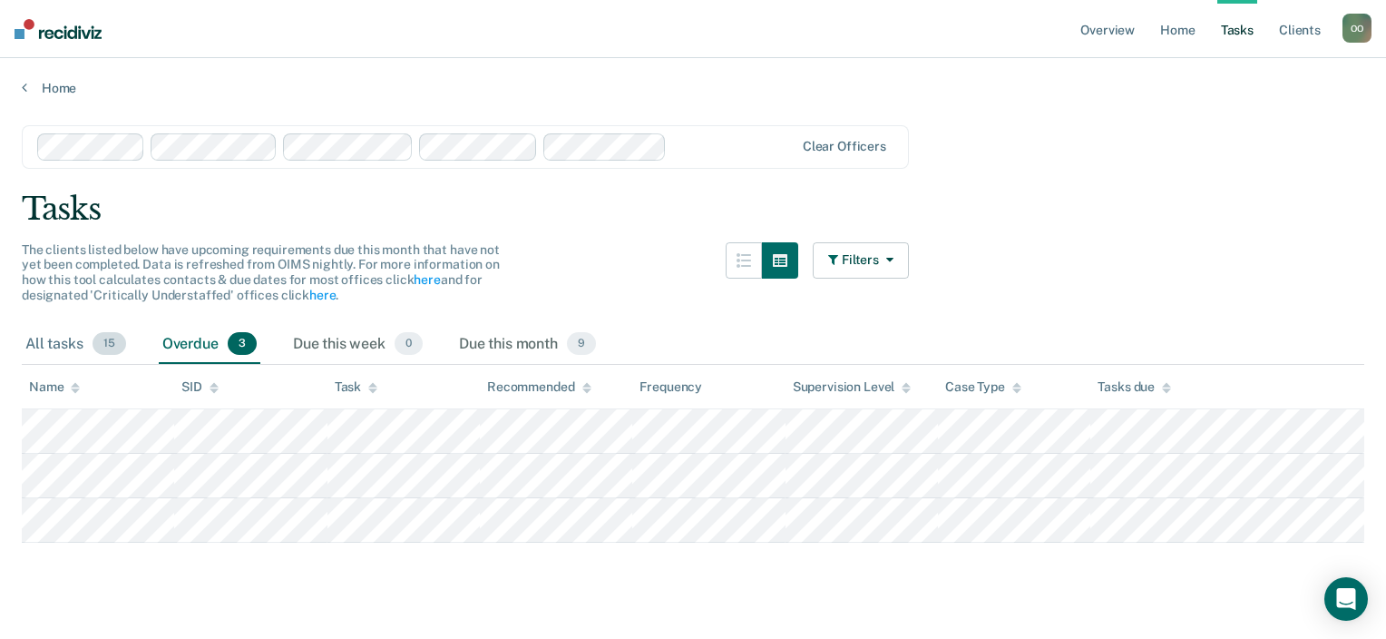
click at [60, 339] on div "All tasks 15" at bounding box center [76, 345] width 108 height 40
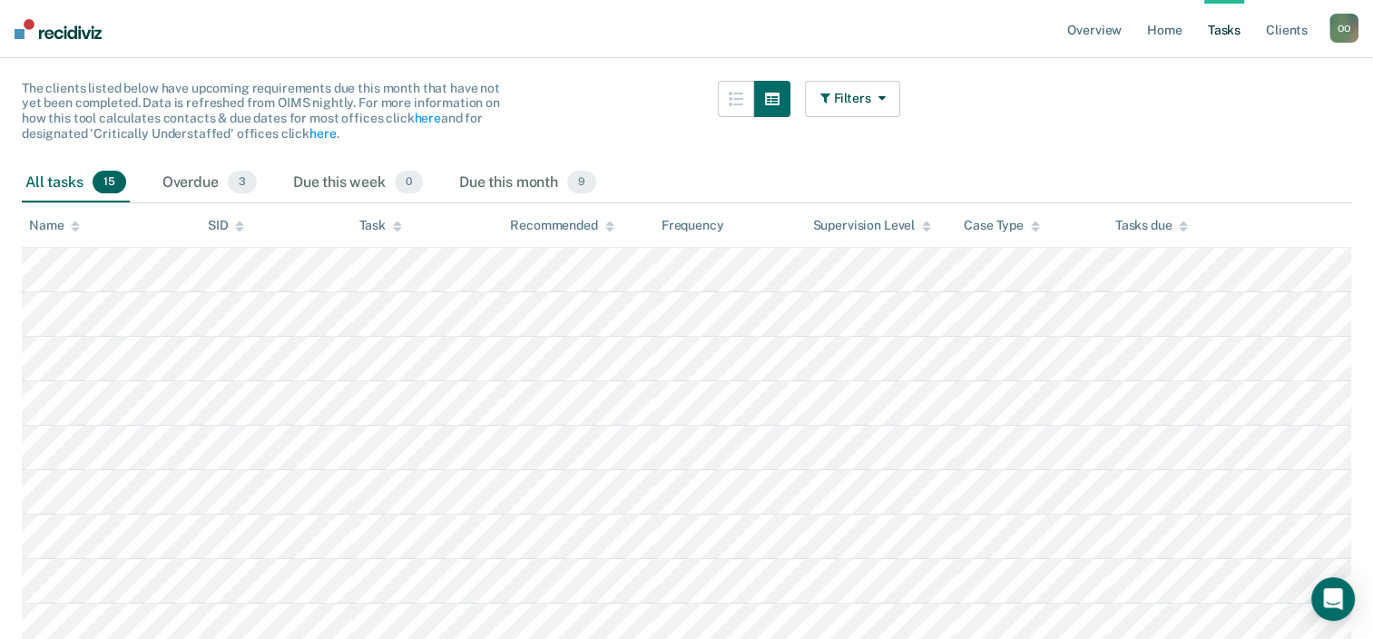
scroll to position [111, 0]
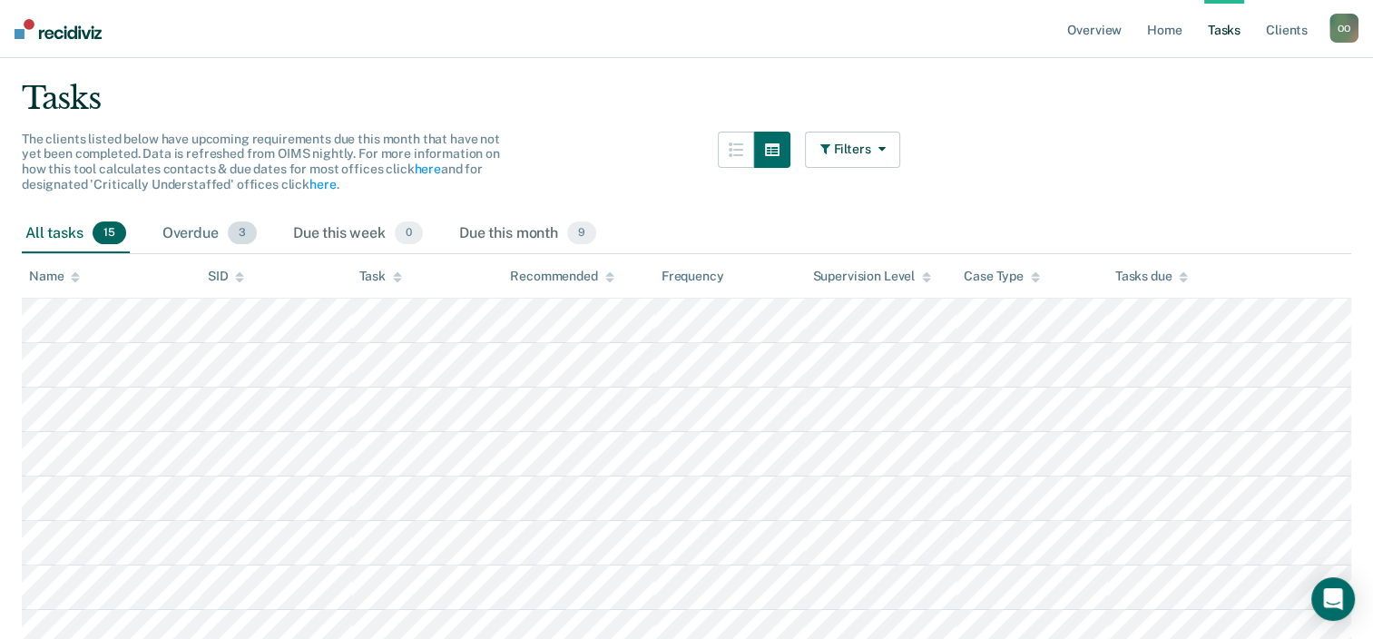
click at [201, 234] on div "Overdue 3" at bounding box center [210, 234] width 102 height 40
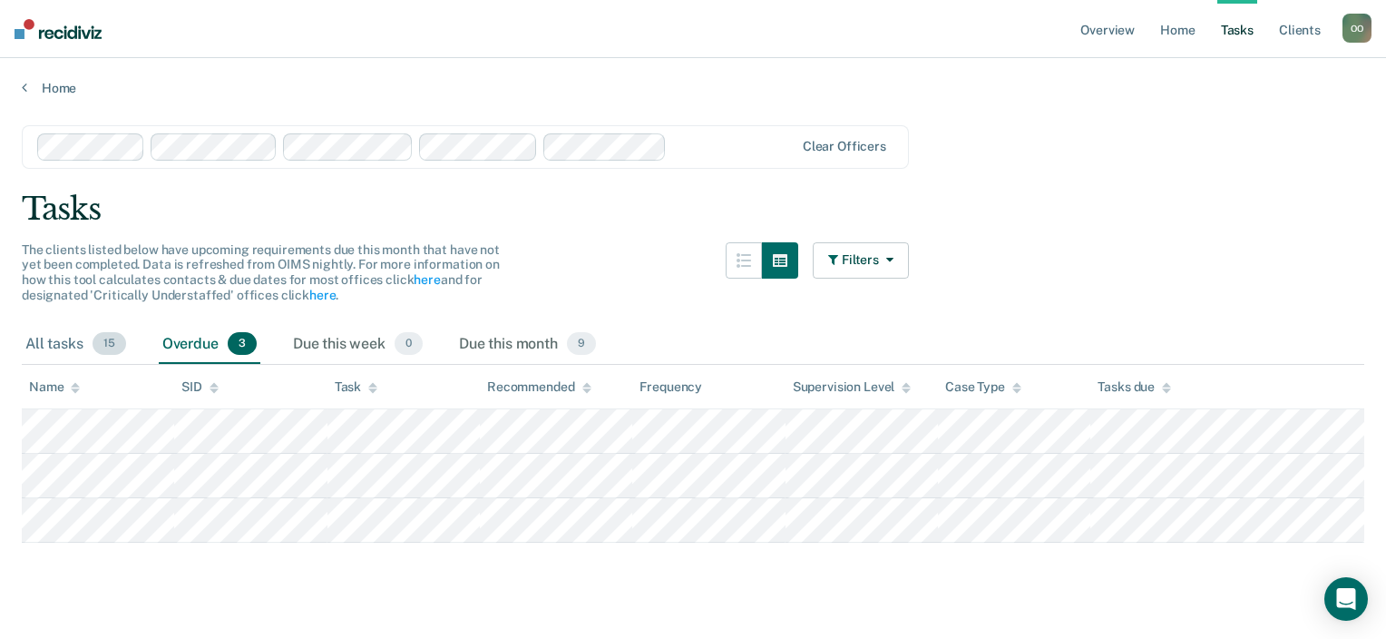
click at [63, 347] on div "All tasks 15" at bounding box center [76, 345] width 108 height 40
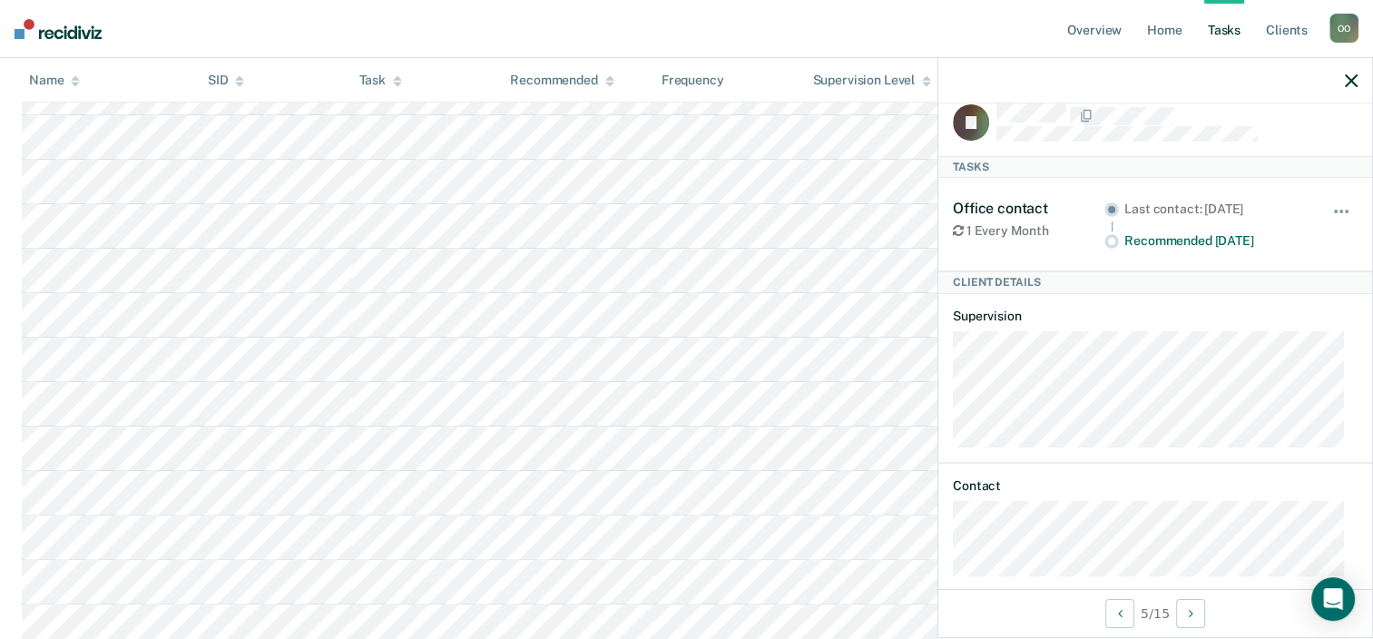
scroll to position [41, 0]
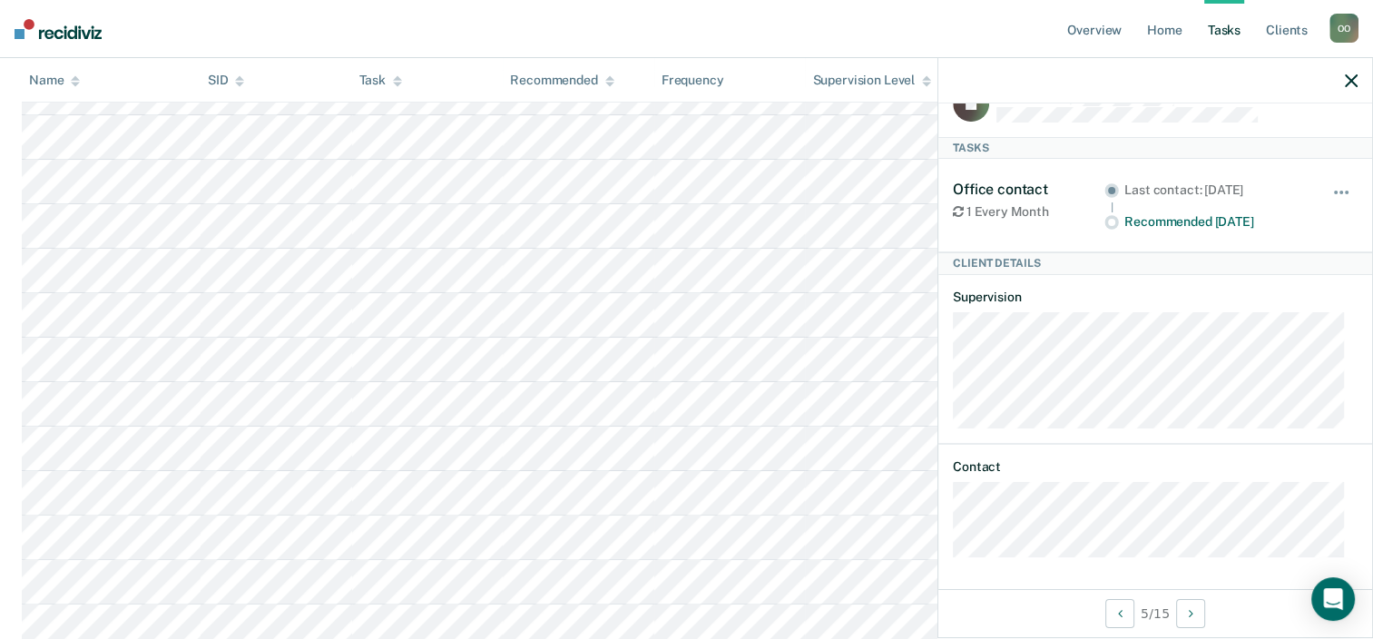
click at [1346, 79] on icon "button" at bounding box center [1351, 80] width 13 height 13
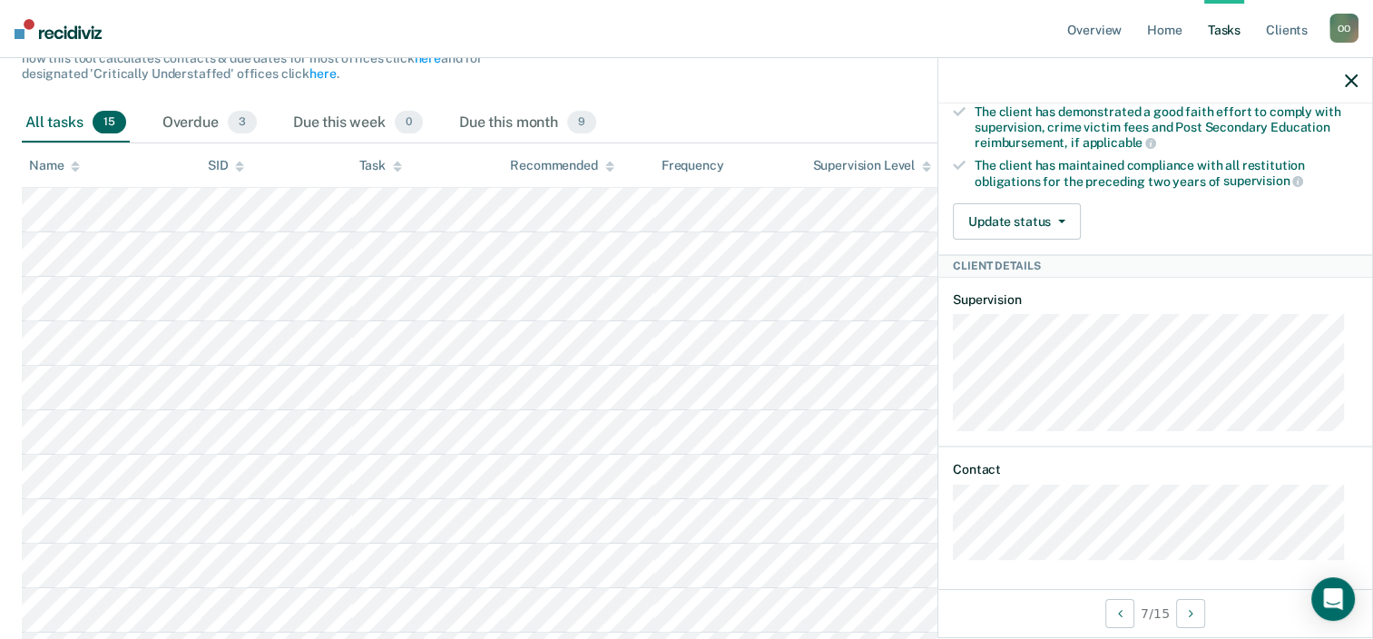
scroll to position [181, 0]
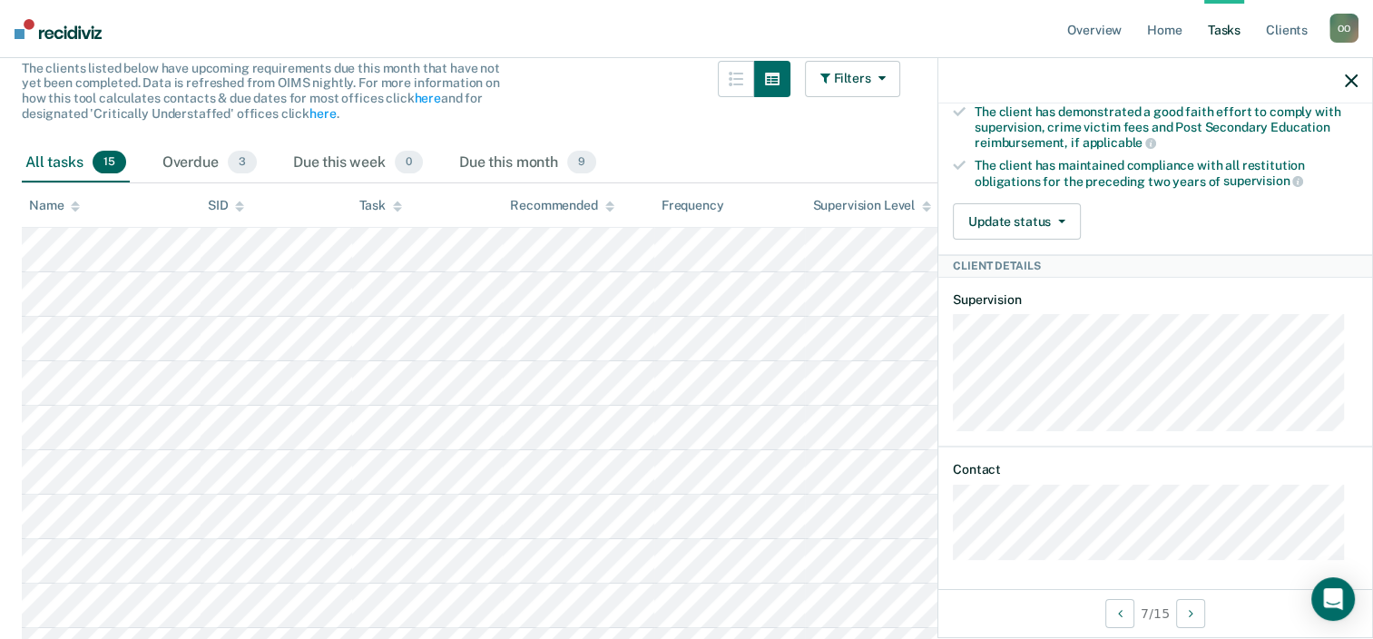
click at [700, 147] on div "All tasks 15 Overdue 3 Due this week 0 Due this month 9" at bounding box center [686, 163] width 1329 height 40
click at [483, 159] on div "Due this month 9" at bounding box center [527, 163] width 144 height 40
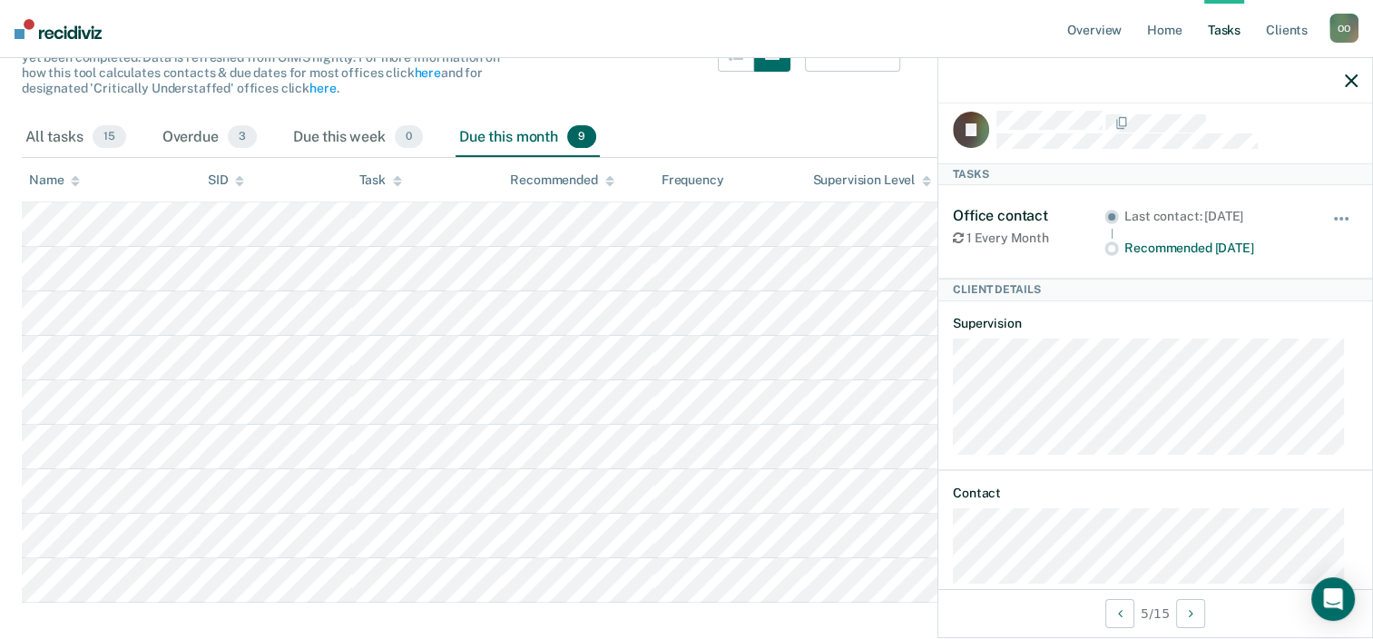
scroll to position [0, 0]
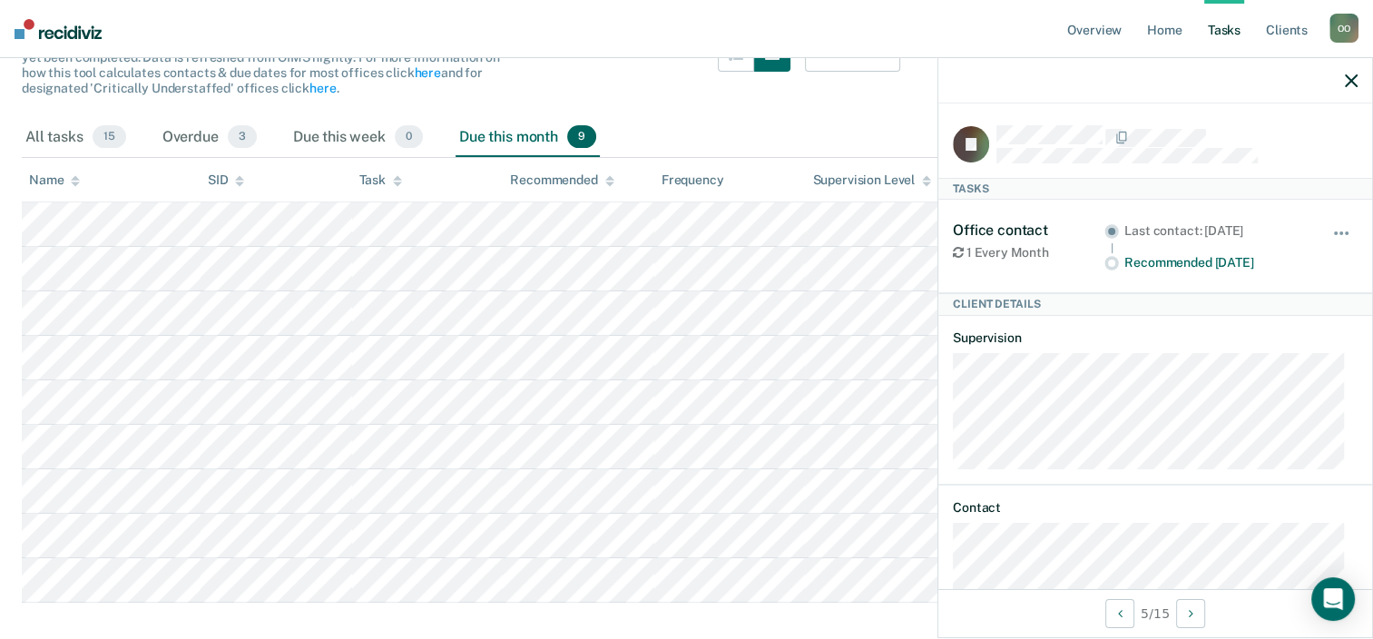
click at [1347, 77] on icon "button" at bounding box center [1351, 80] width 13 height 13
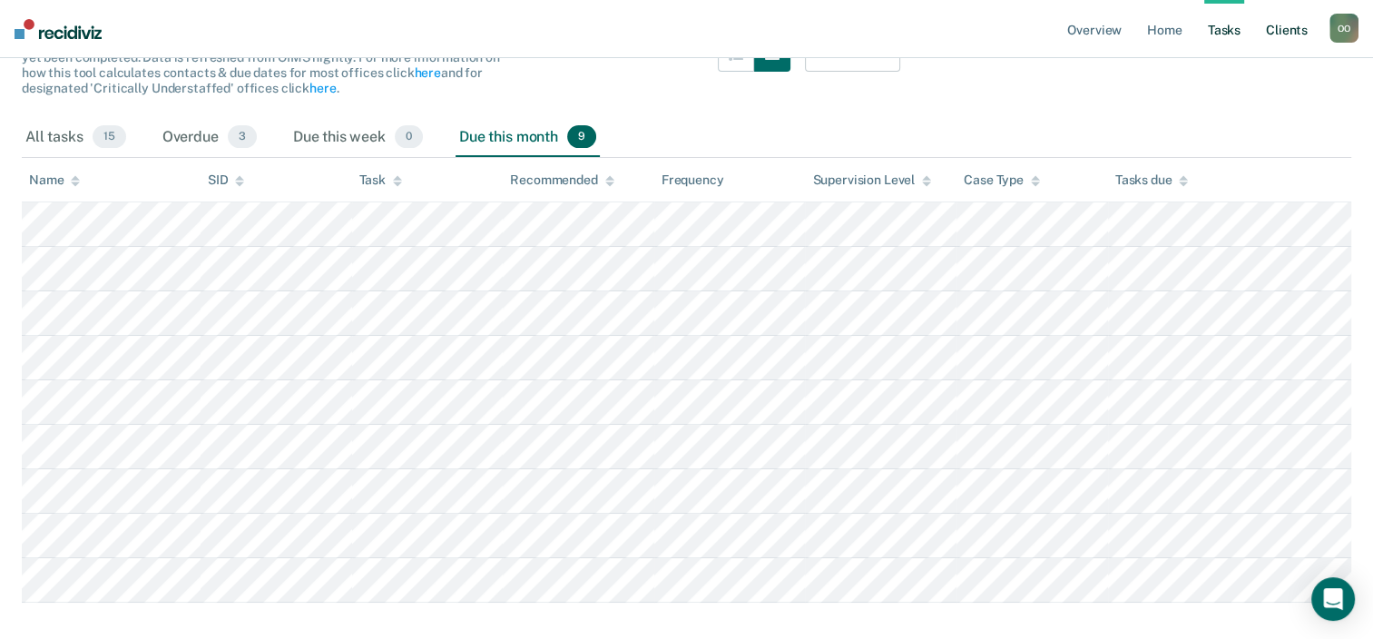
click at [1292, 29] on link "Client s" at bounding box center [1286, 29] width 49 height 58
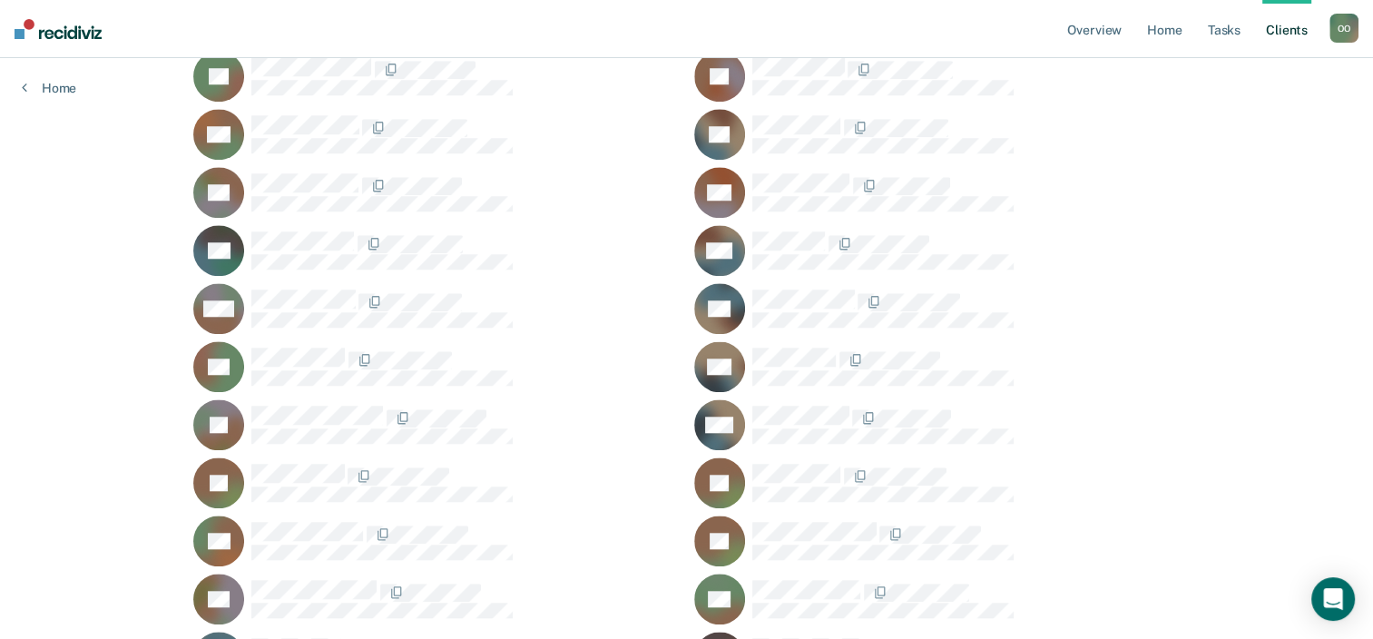
scroll to position [1299, 0]
